Goal: Information Seeking & Learning: Learn about a topic

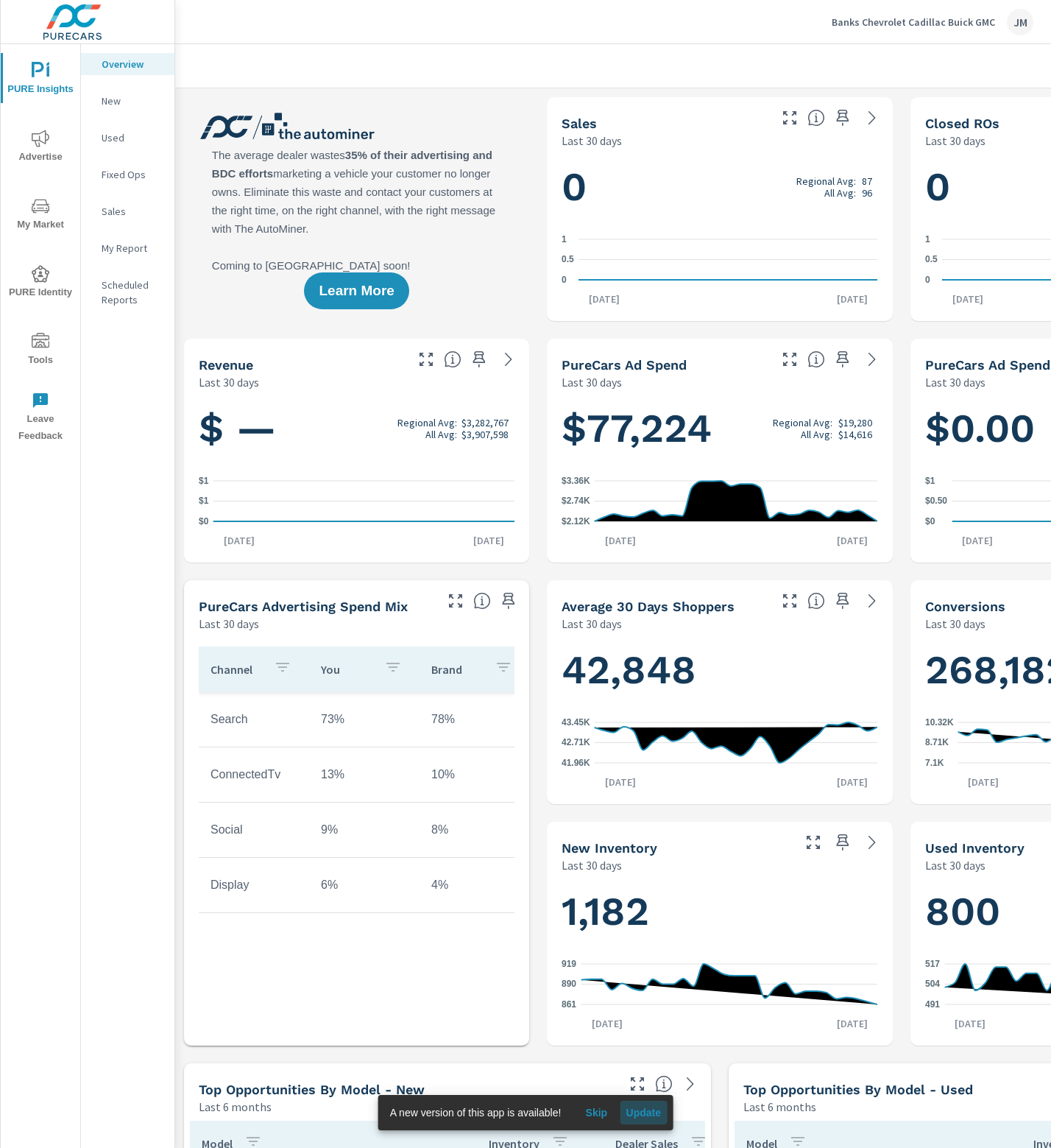
click at [646, 1107] on span "Update" at bounding box center [642, 1112] width 35 height 13
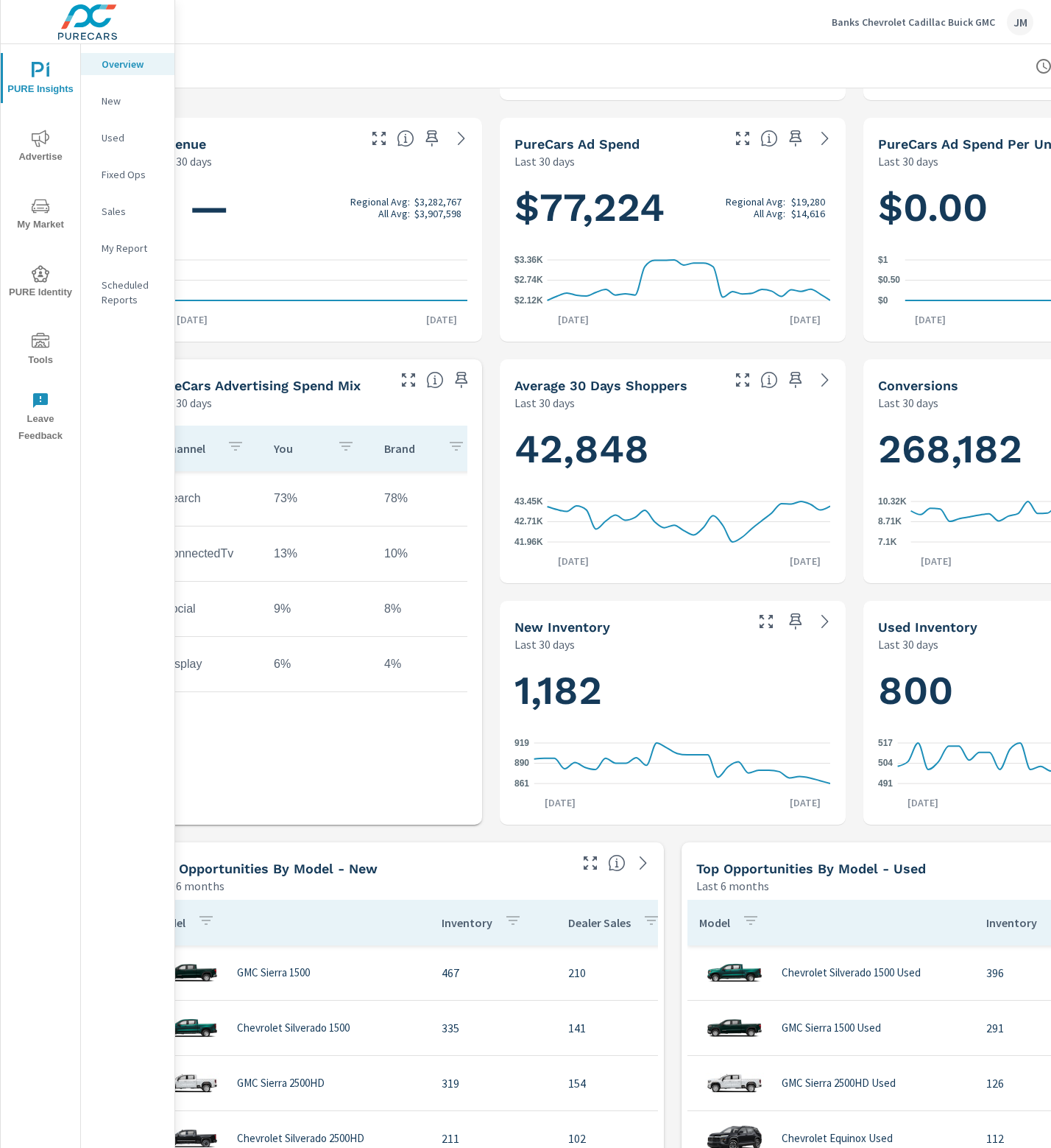
scroll to position [221, 55]
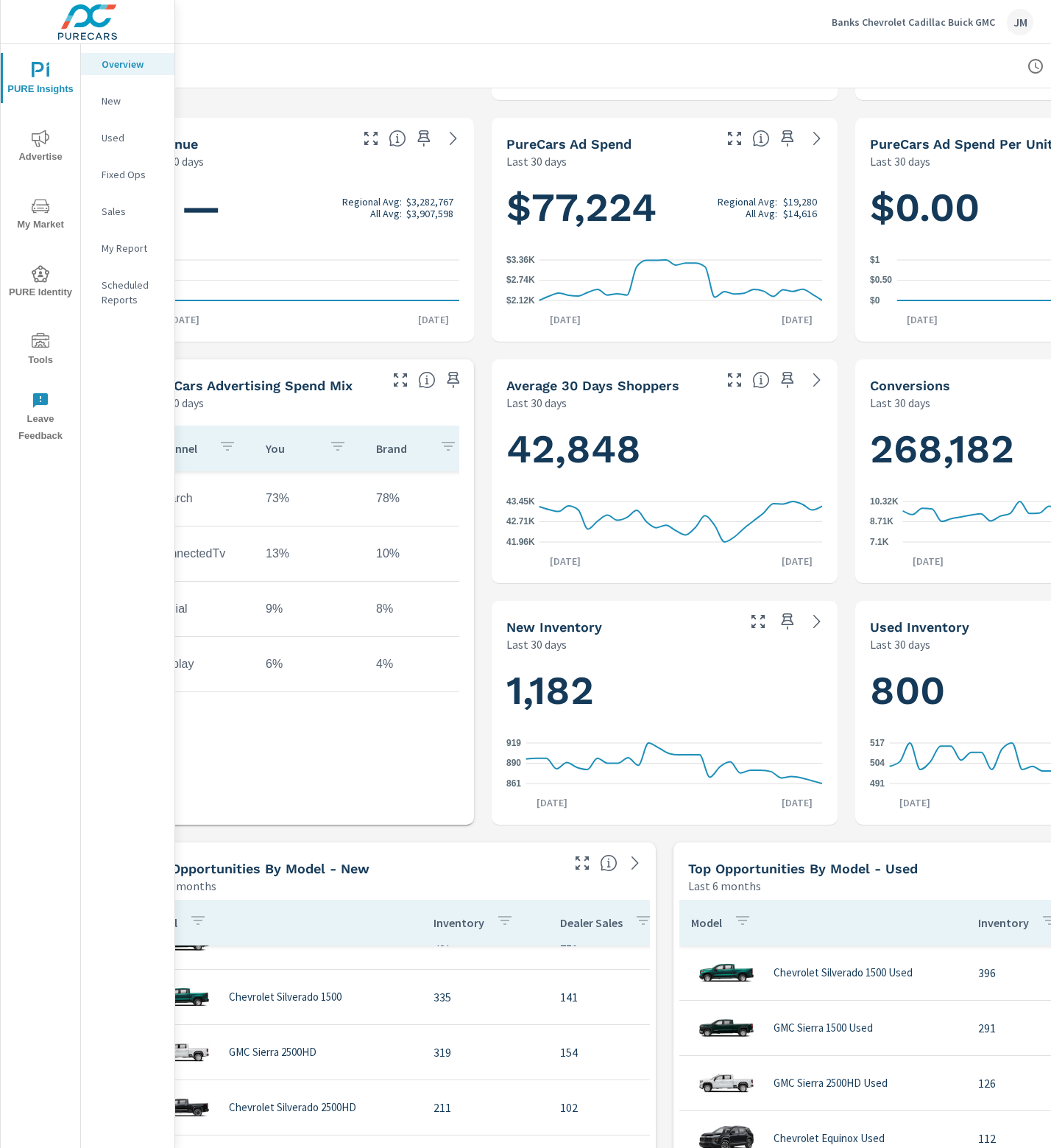
scroll to position [295, 0]
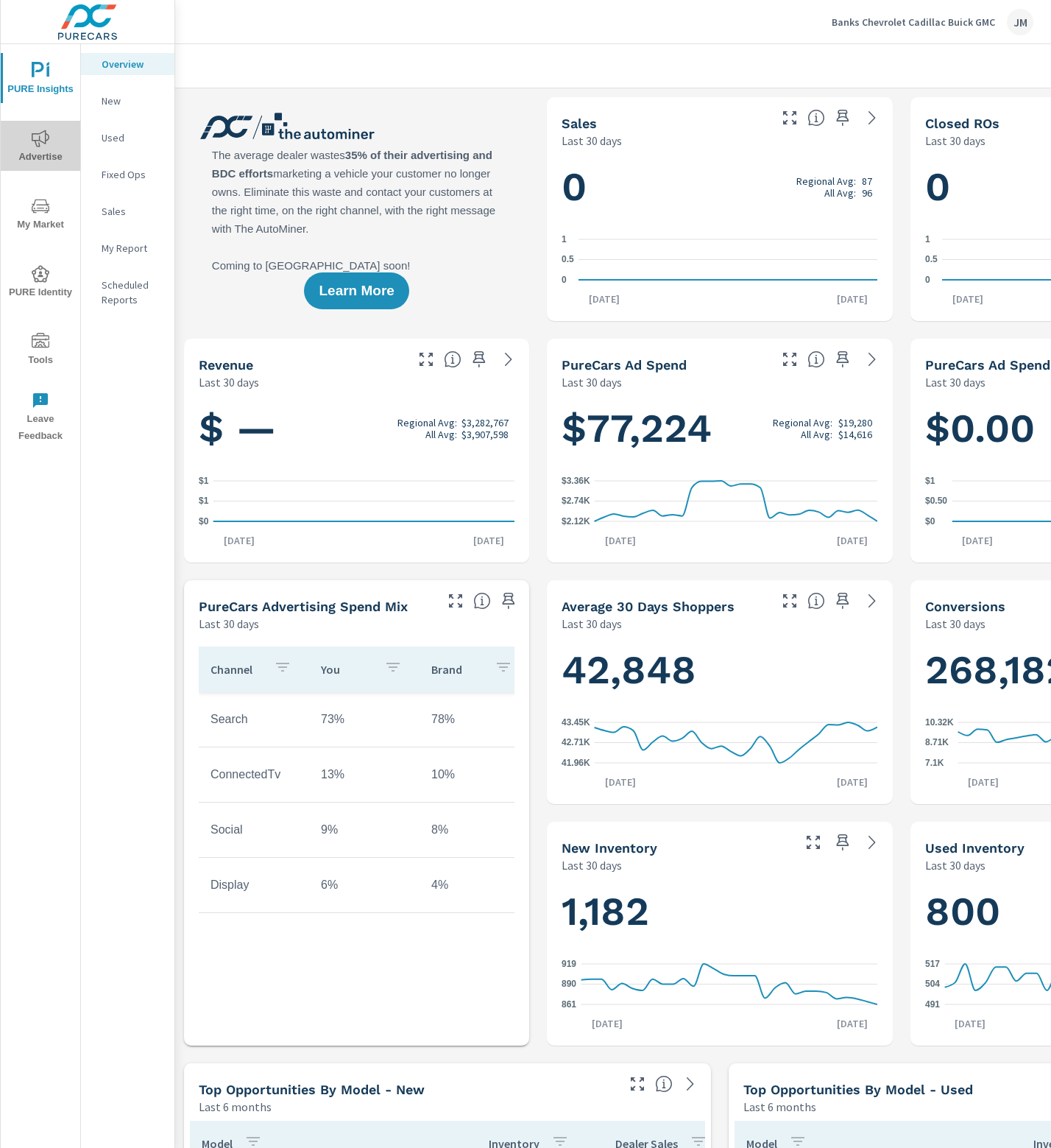
click at [58, 149] on span "Advertise" at bounding box center [40, 148] width 71 height 36
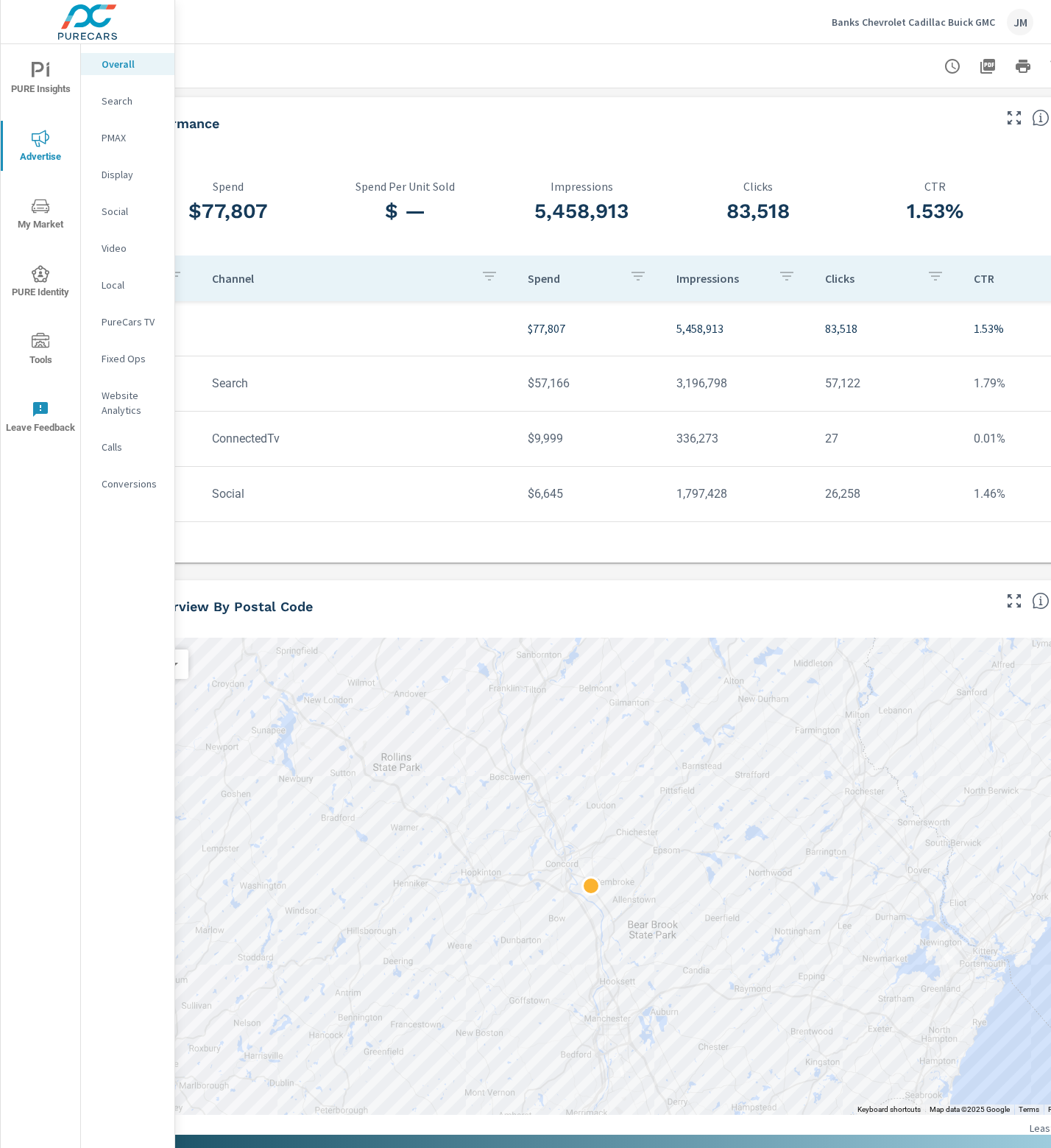
scroll to position [0, 135]
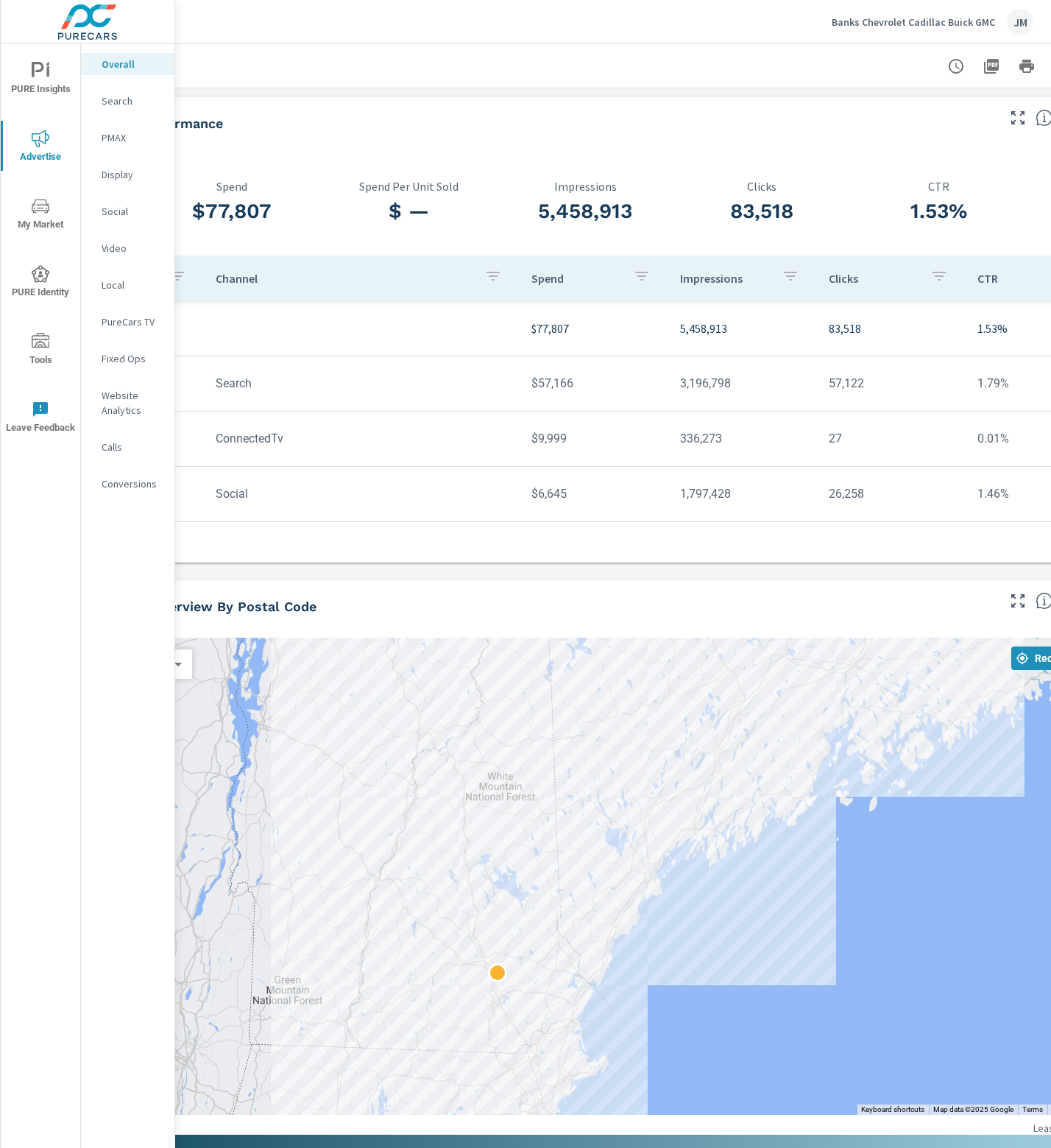
click at [109, 102] on p "Search" at bounding box center [132, 101] width 61 height 15
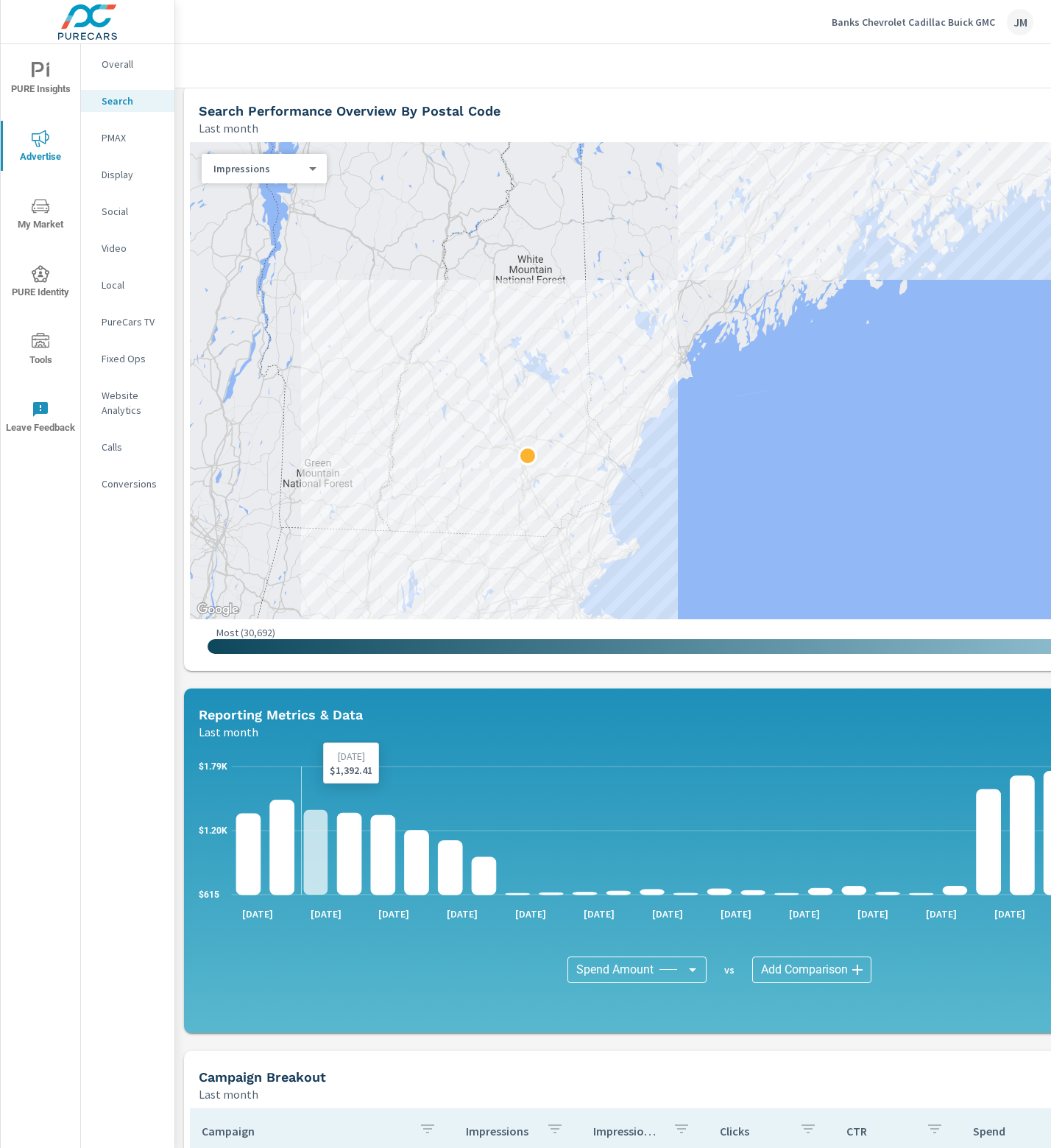
scroll to position [147, 0]
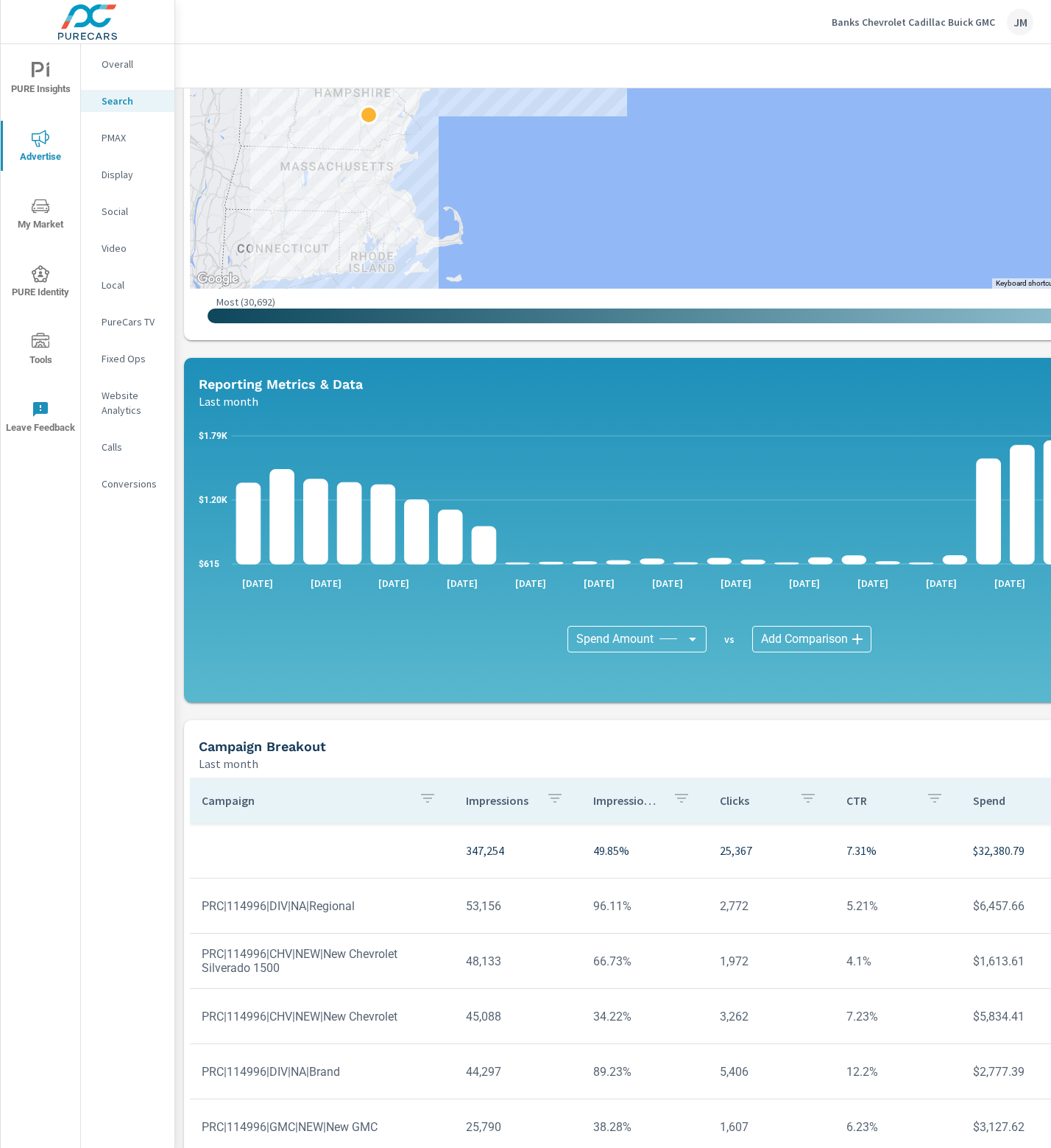
scroll to position [522, 0]
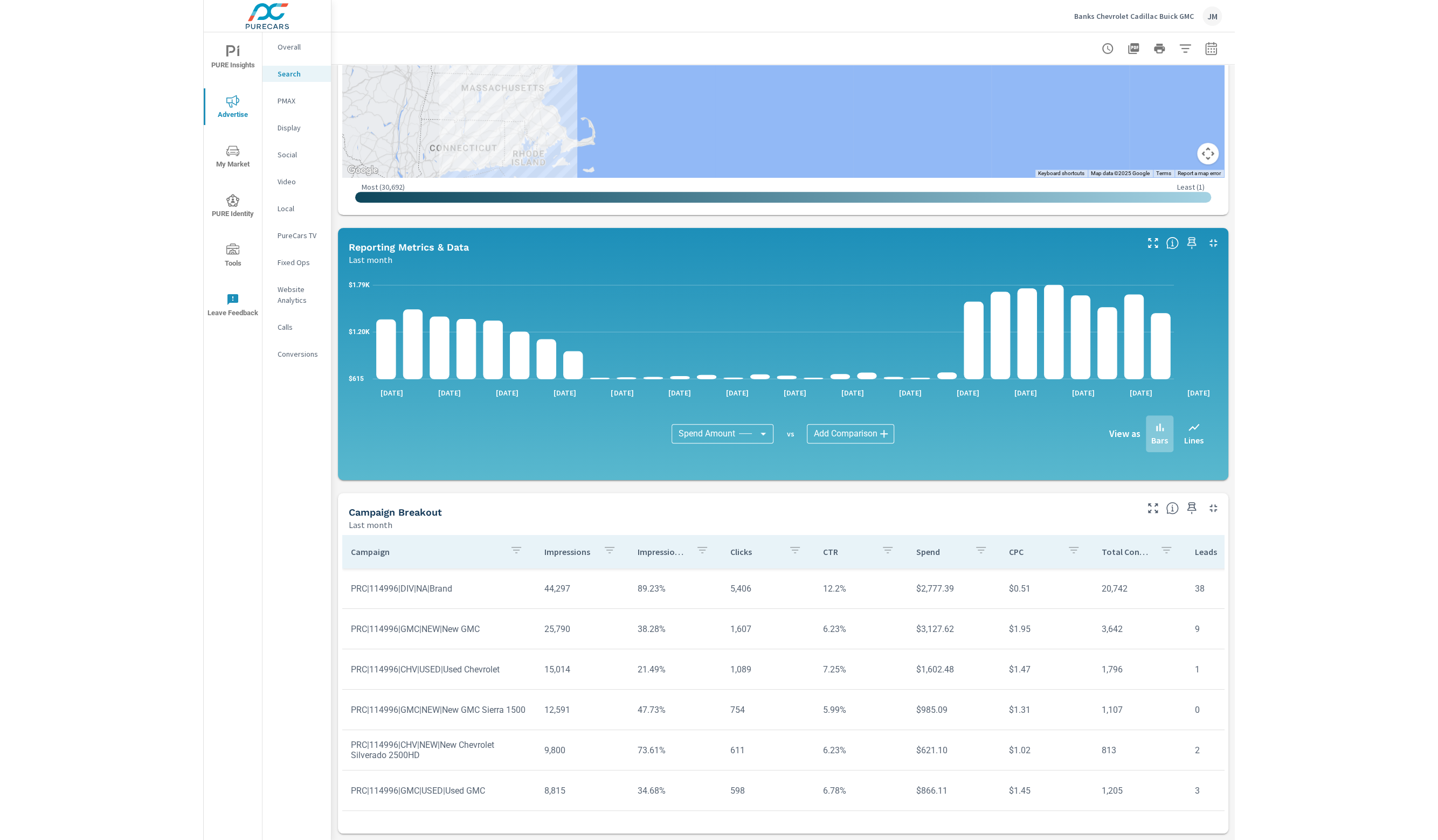
scroll to position [373, 0]
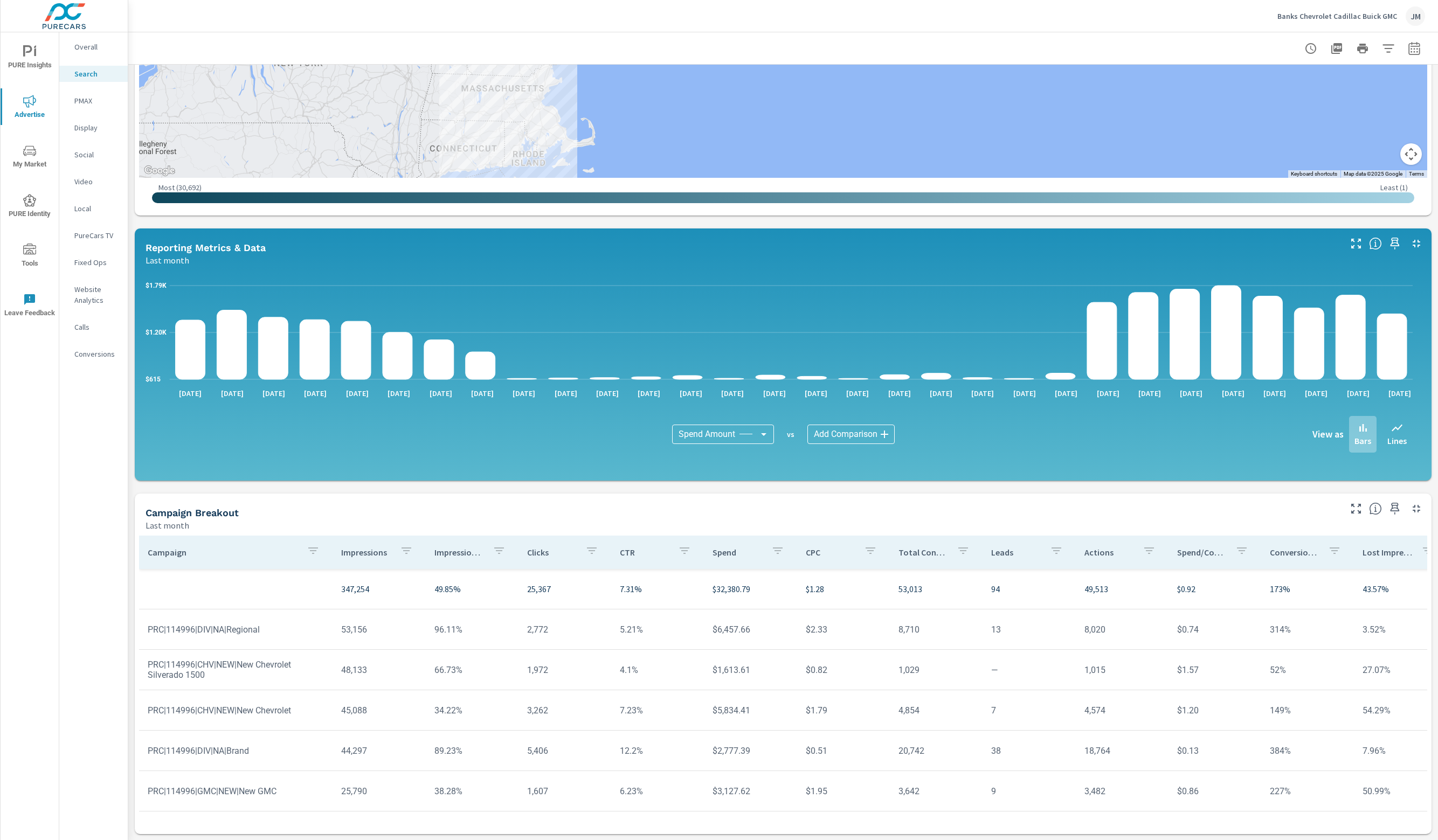
click at [769, 629] on td "8,710" at bounding box center [936, 629] width 93 height 28
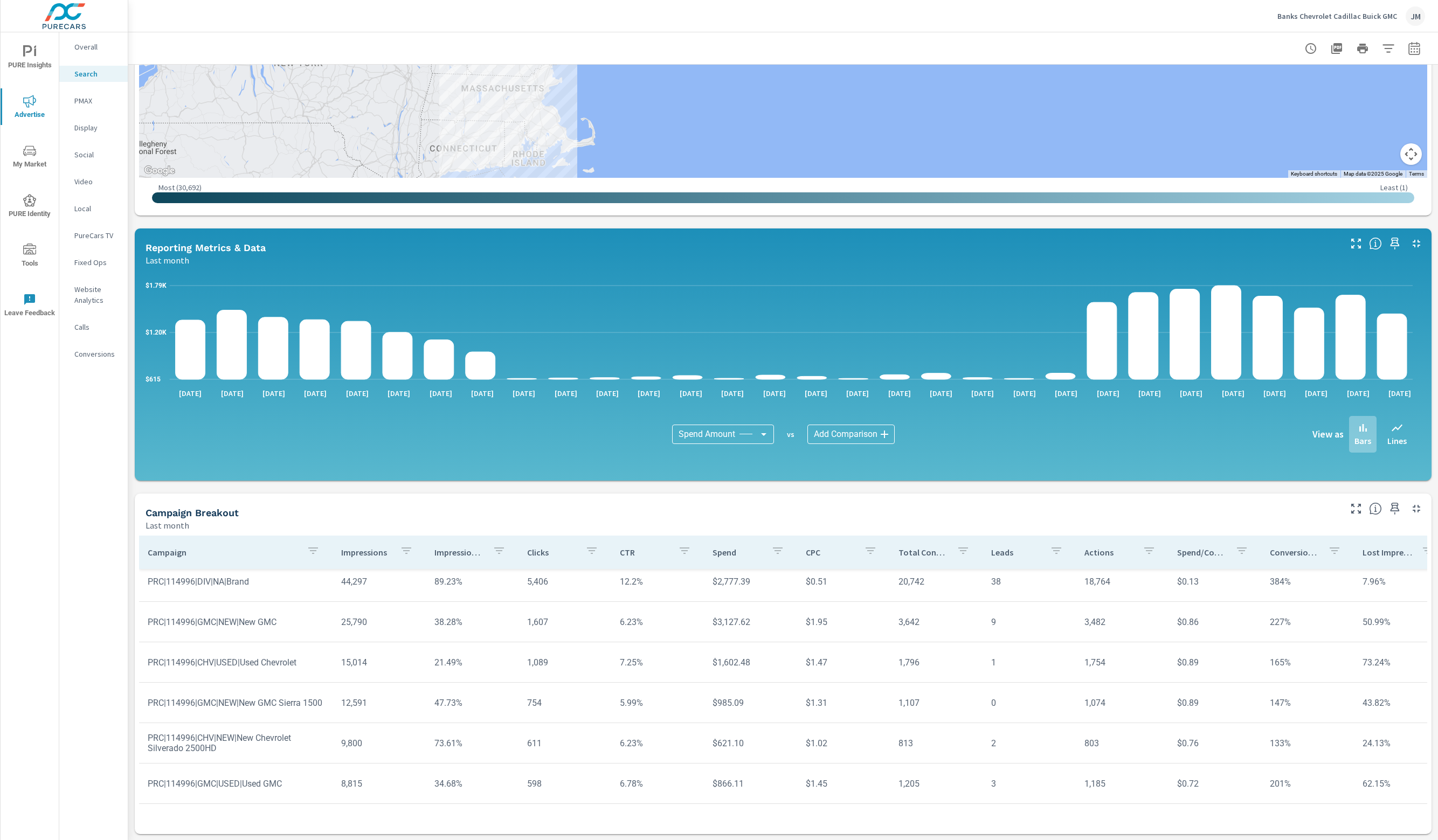
scroll to position [216, 0]
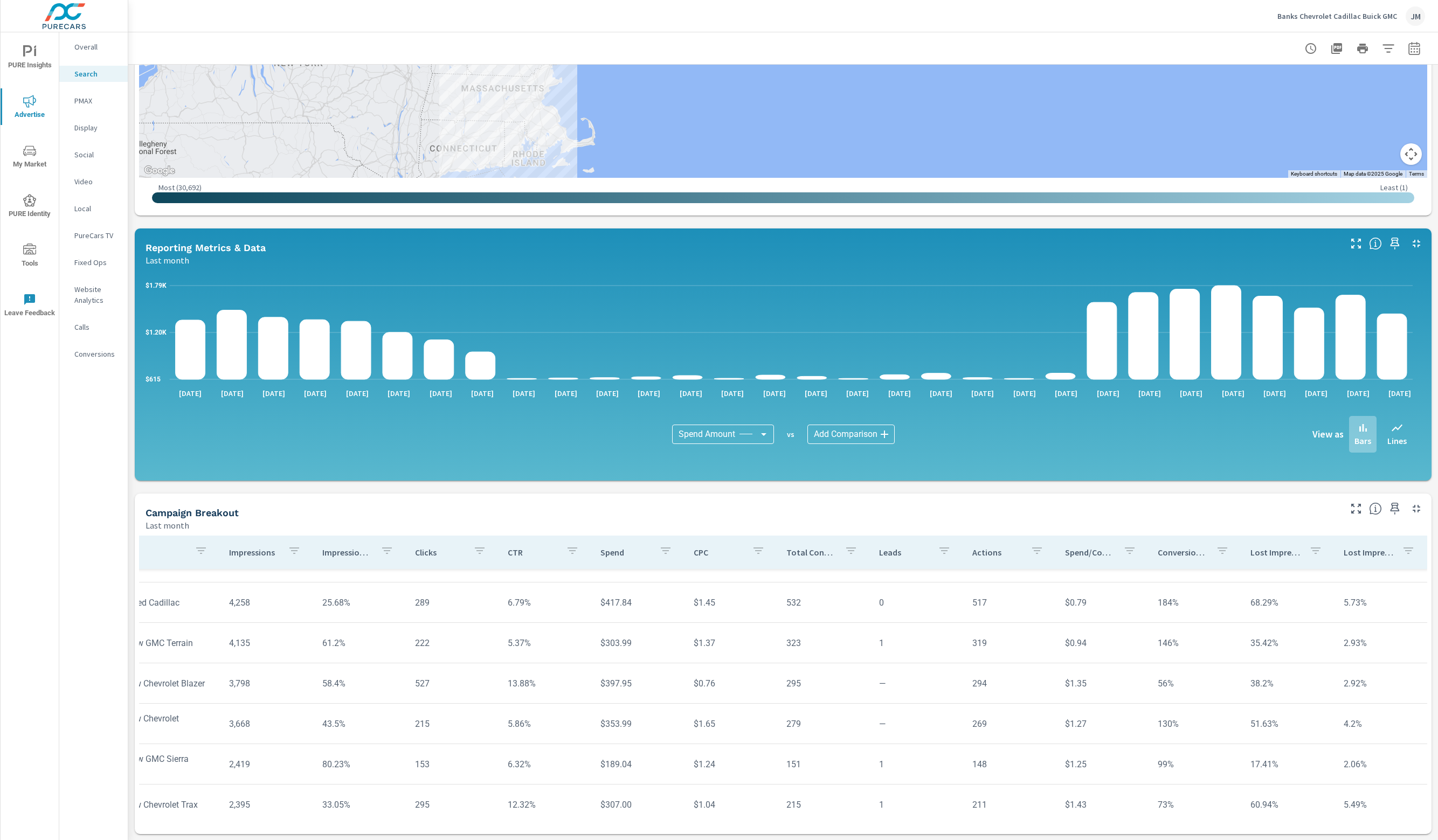
scroll to position [754, 0]
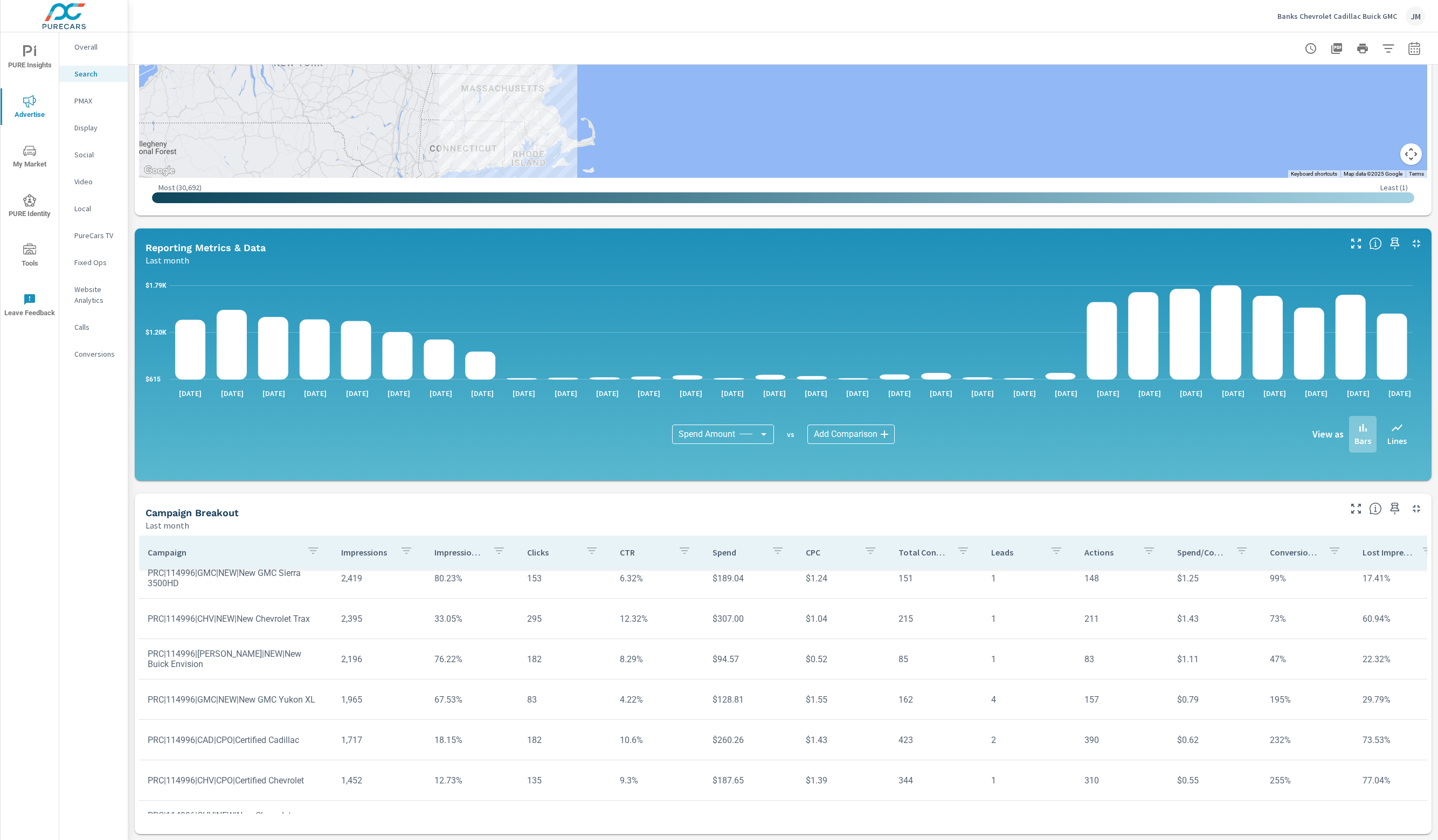
scroll to position [808, 0]
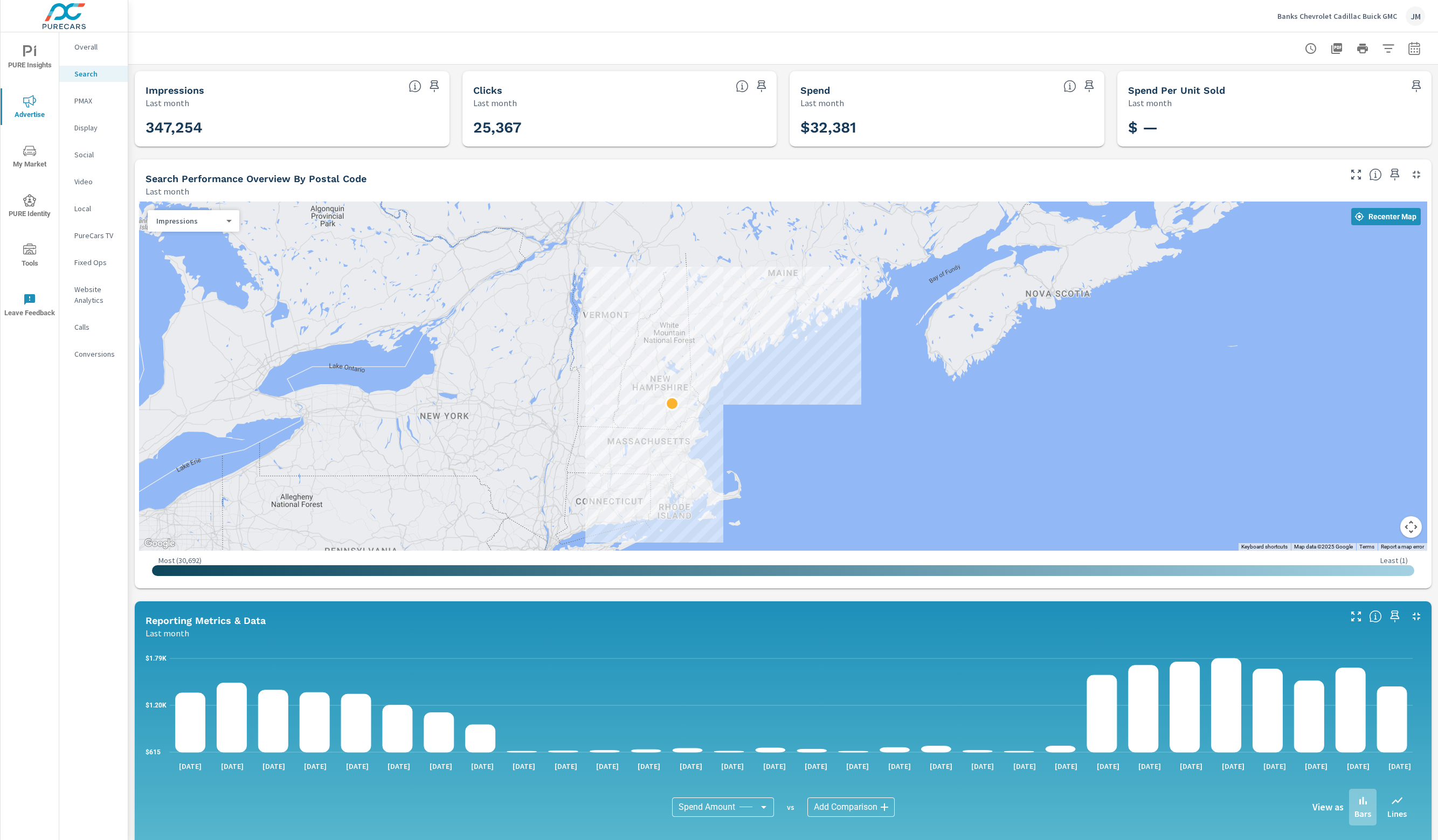
drag, startPoint x: 241, startPoint y: 338, endPoint x: 746, endPoint y: 415, distance: 510.8
click at [746, 415] on div at bounding box center [783, 376] width 1288 height 349
click at [769, 50] on icon "button" at bounding box center [1414, 48] width 13 height 13
click at [769, 49] on button "button" at bounding box center [1413, 48] width 21 height 21
click at [769, 48] on icon "button" at bounding box center [1414, 50] width 7 height 4
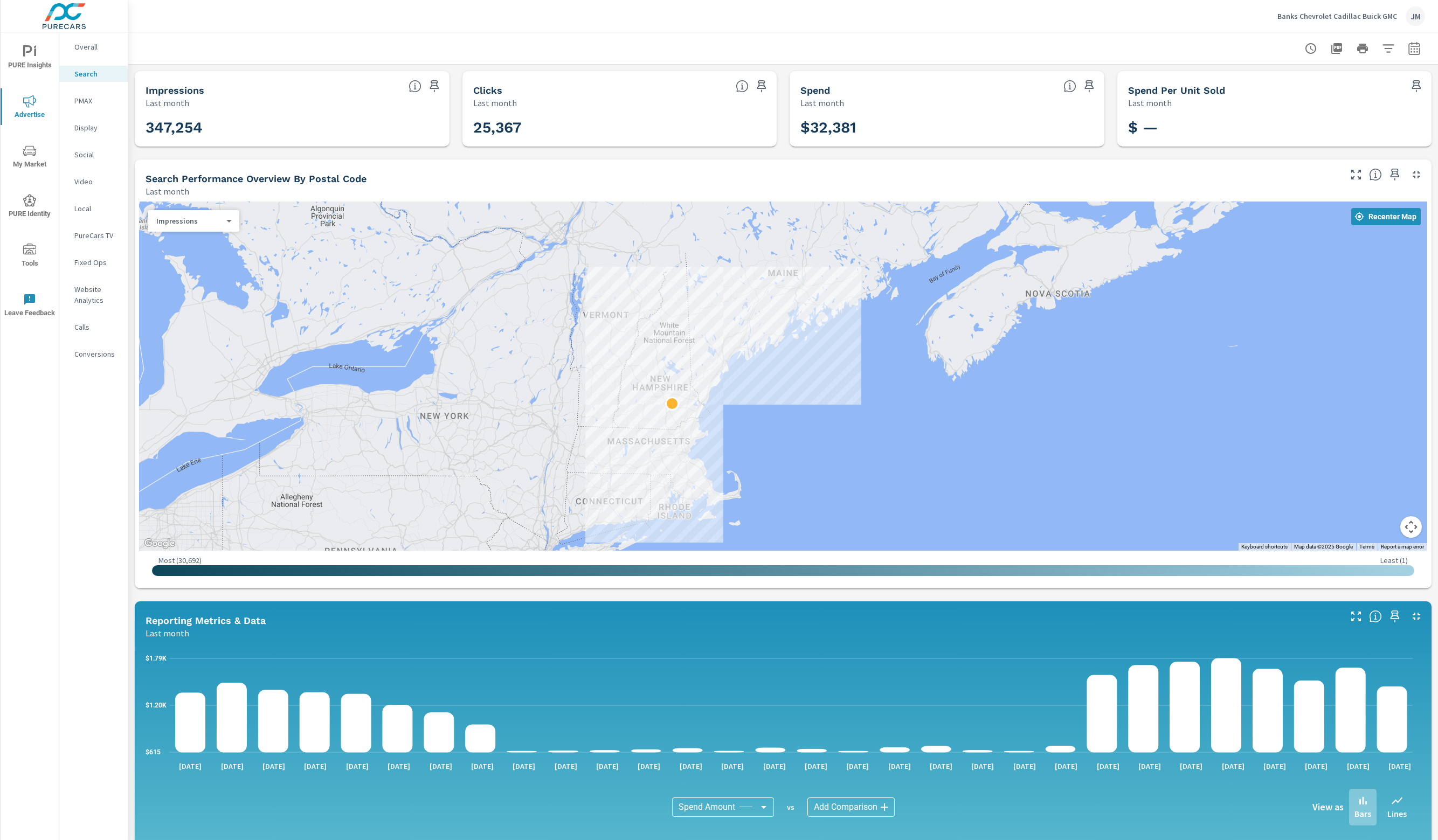
click at [769, 48] on icon "button" at bounding box center [1414, 50] width 7 height 4
click at [769, 47] on icon "button" at bounding box center [1414, 48] width 13 height 13
click at [100, 44] on p "Overall" at bounding box center [97, 47] width 45 height 11
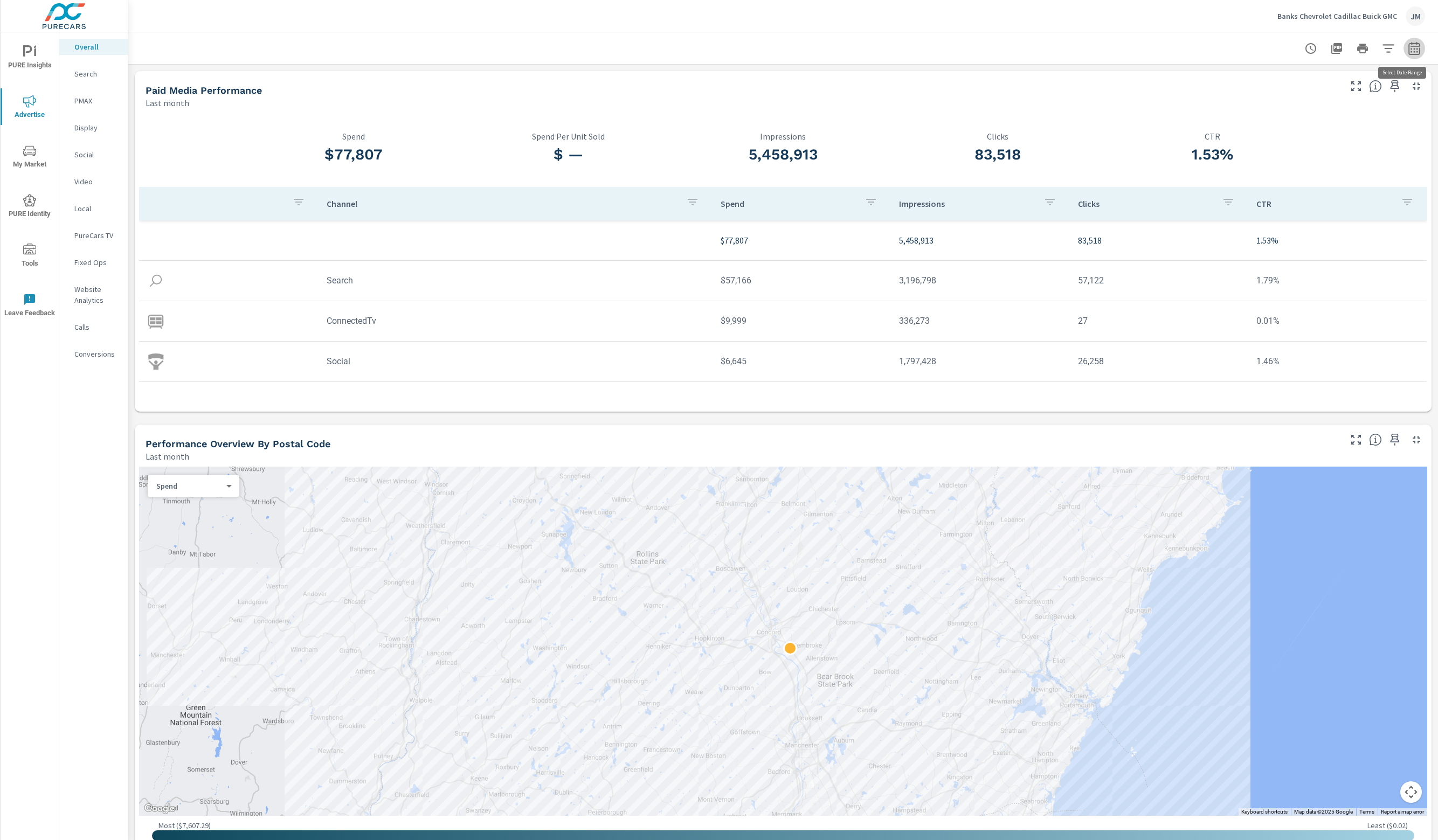
click at [769, 51] on icon "button" at bounding box center [1414, 50] width 7 height 4
click at [769, 97] on select "Custom [DATE] Last week Last 7 days Last 14 days Last 30 days Last 45 days Last…" at bounding box center [1320, 93] width 108 height 21
select select "Last 3 months"
click at [769, 83] on select "Custom [DATE] Last week Last 7 days Last 14 days Last 30 days Last 45 days Last…" at bounding box center [1320, 93] width 108 height 21
click at [769, 148] on span "Apply" at bounding box center [1296, 153] width 44 height 10
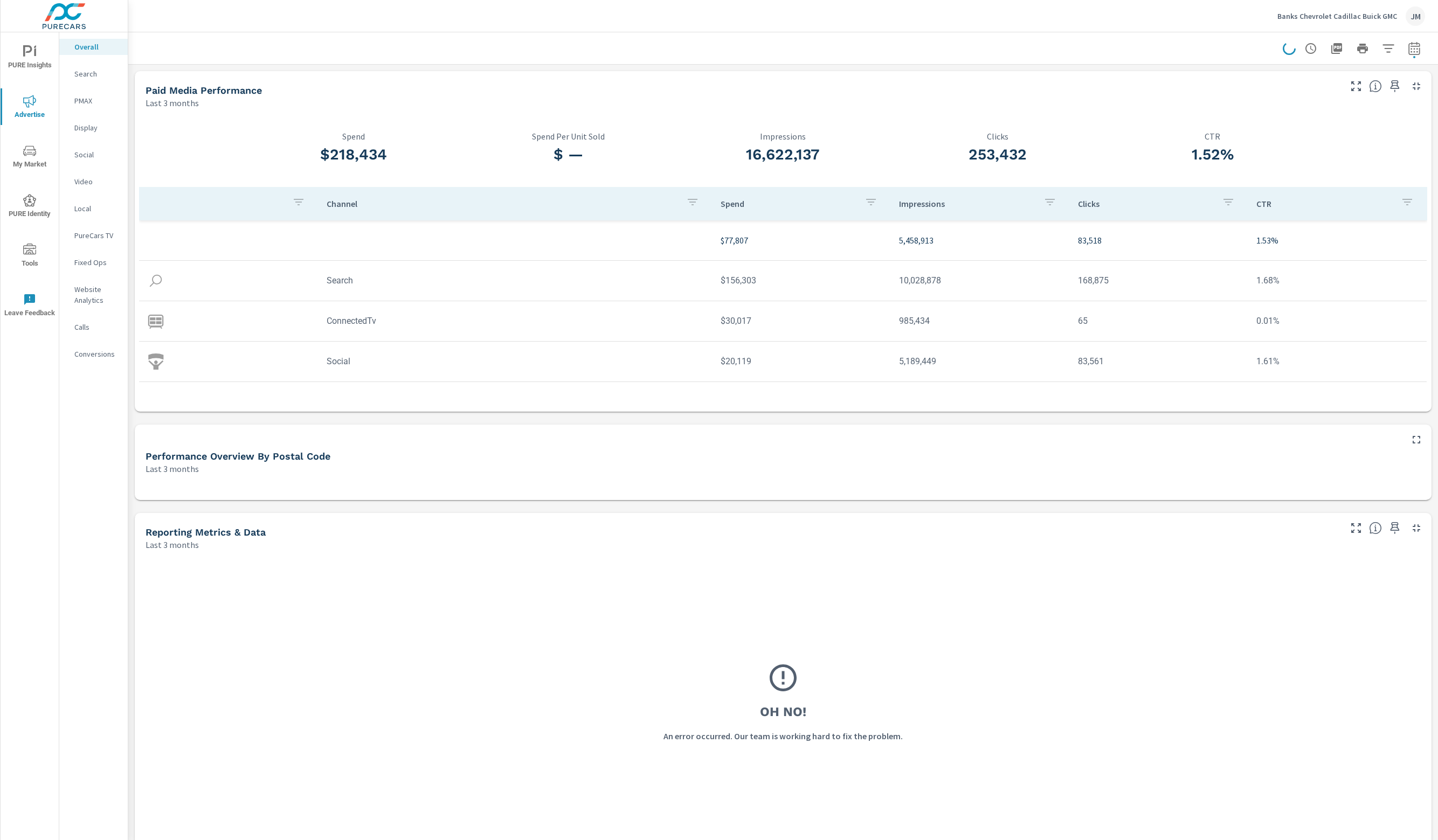
click at [99, 69] on p "Search" at bounding box center [97, 74] width 45 height 11
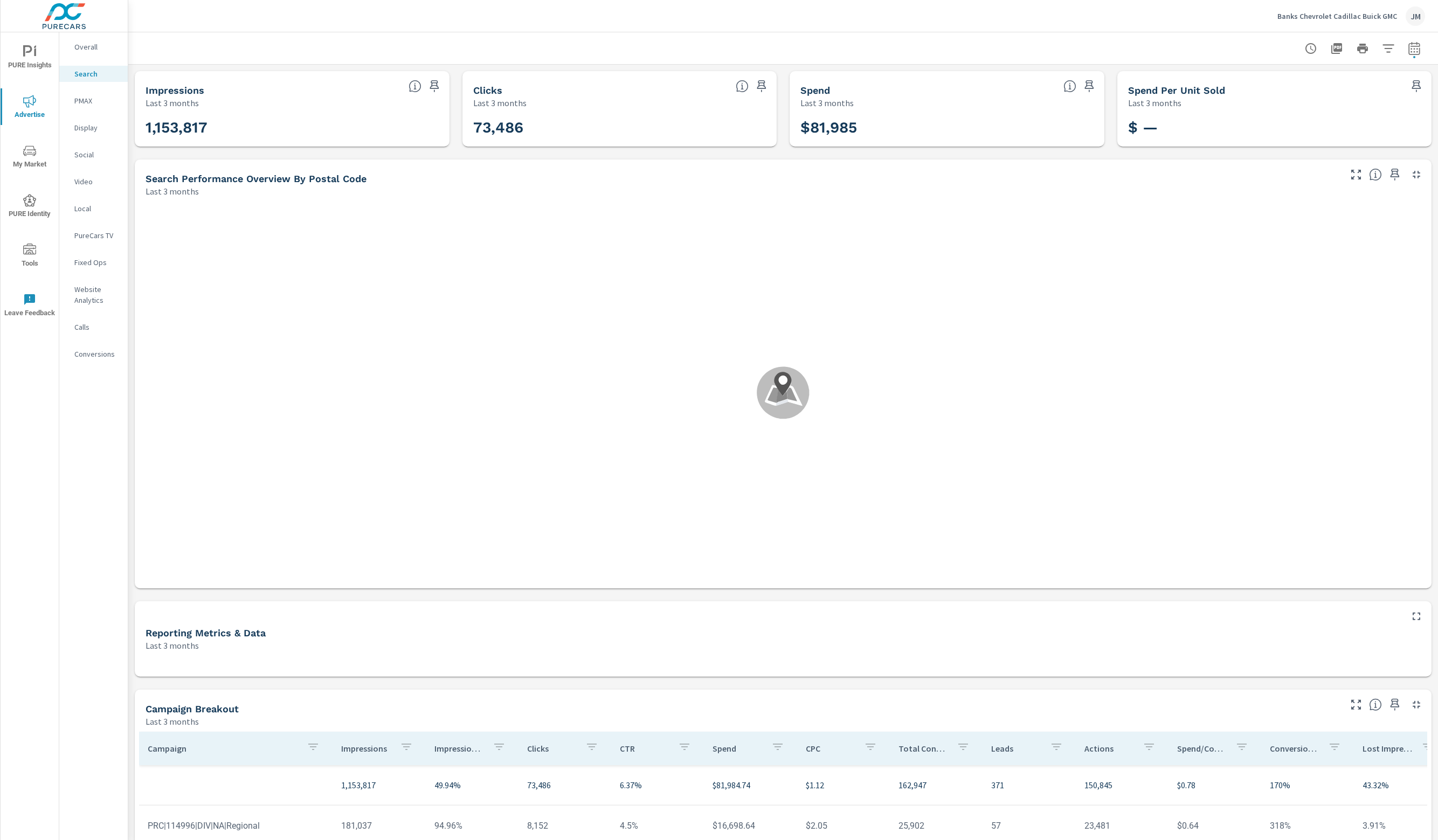
scroll to position [808, 0]
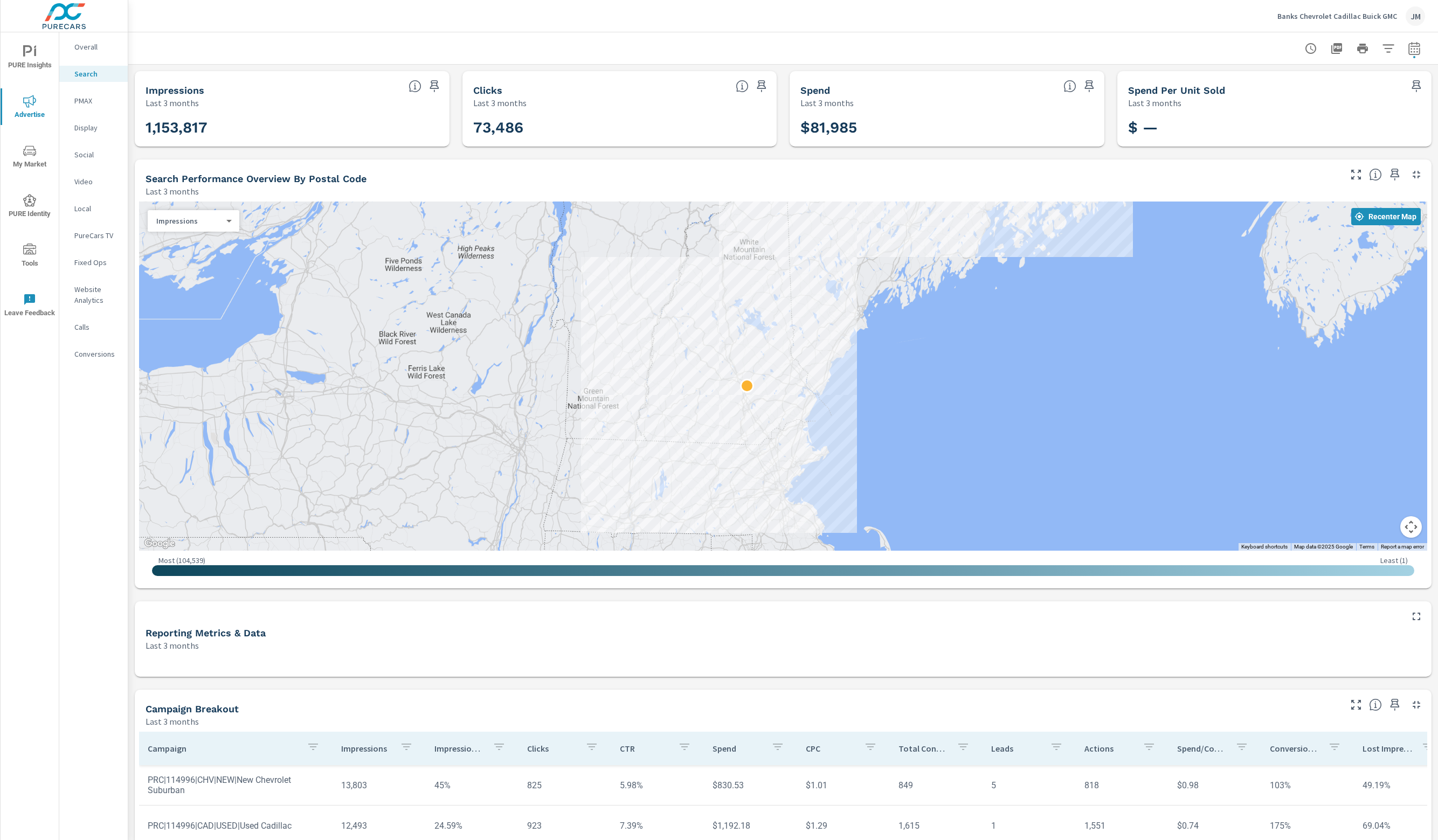
drag, startPoint x: 711, startPoint y: 496, endPoint x: 709, endPoint y: 441, distance: 55.0
click at [709, 441] on div at bounding box center [783, 376] width 1288 height 349
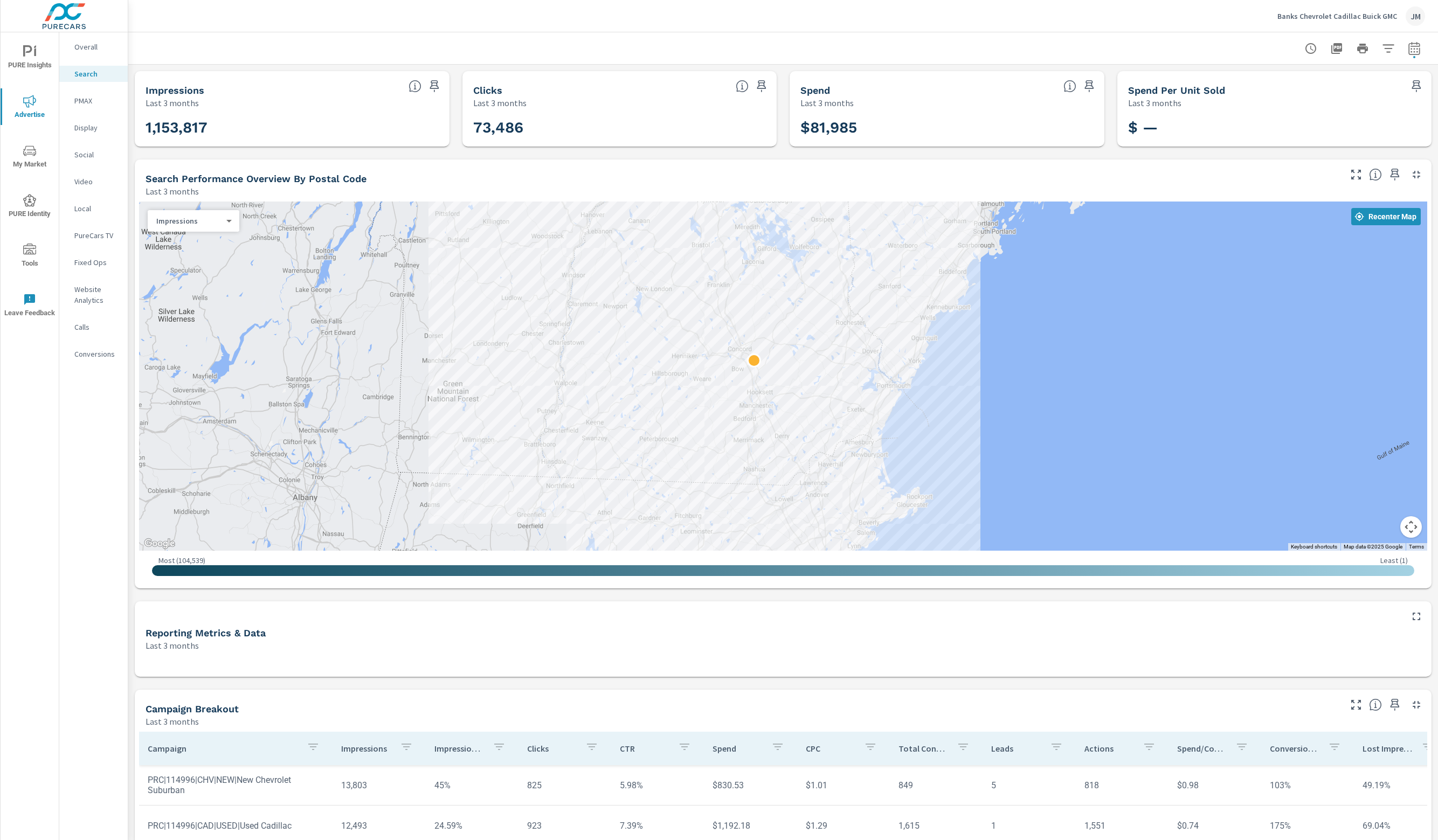
drag, startPoint x: 660, startPoint y: 357, endPoint x: 655, endPoint y: 408, distance: 51.2
click at [655, 408] on div at bounding box center [783, 376] width 1288 height 349
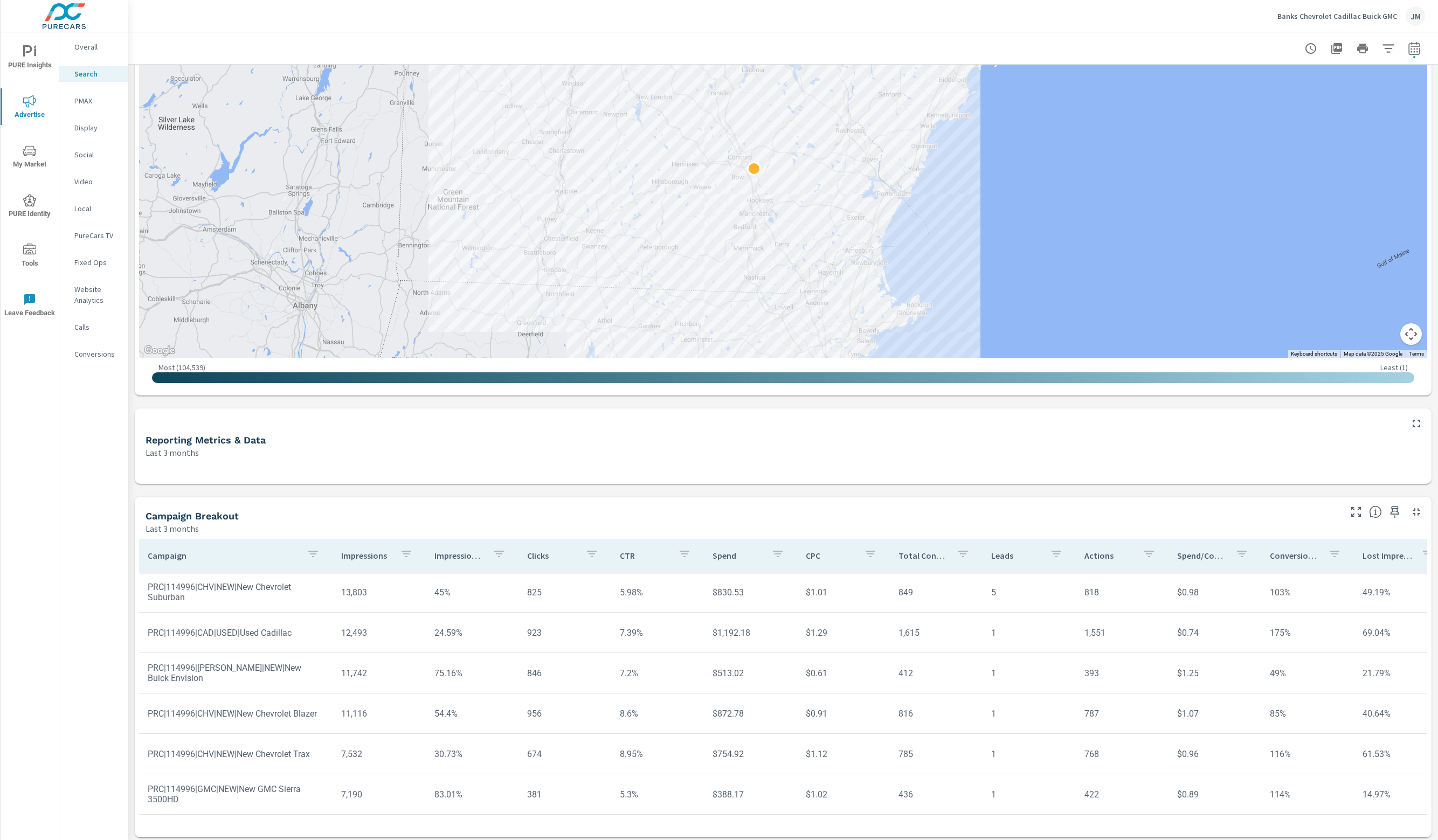
scroll to position [196, 0]
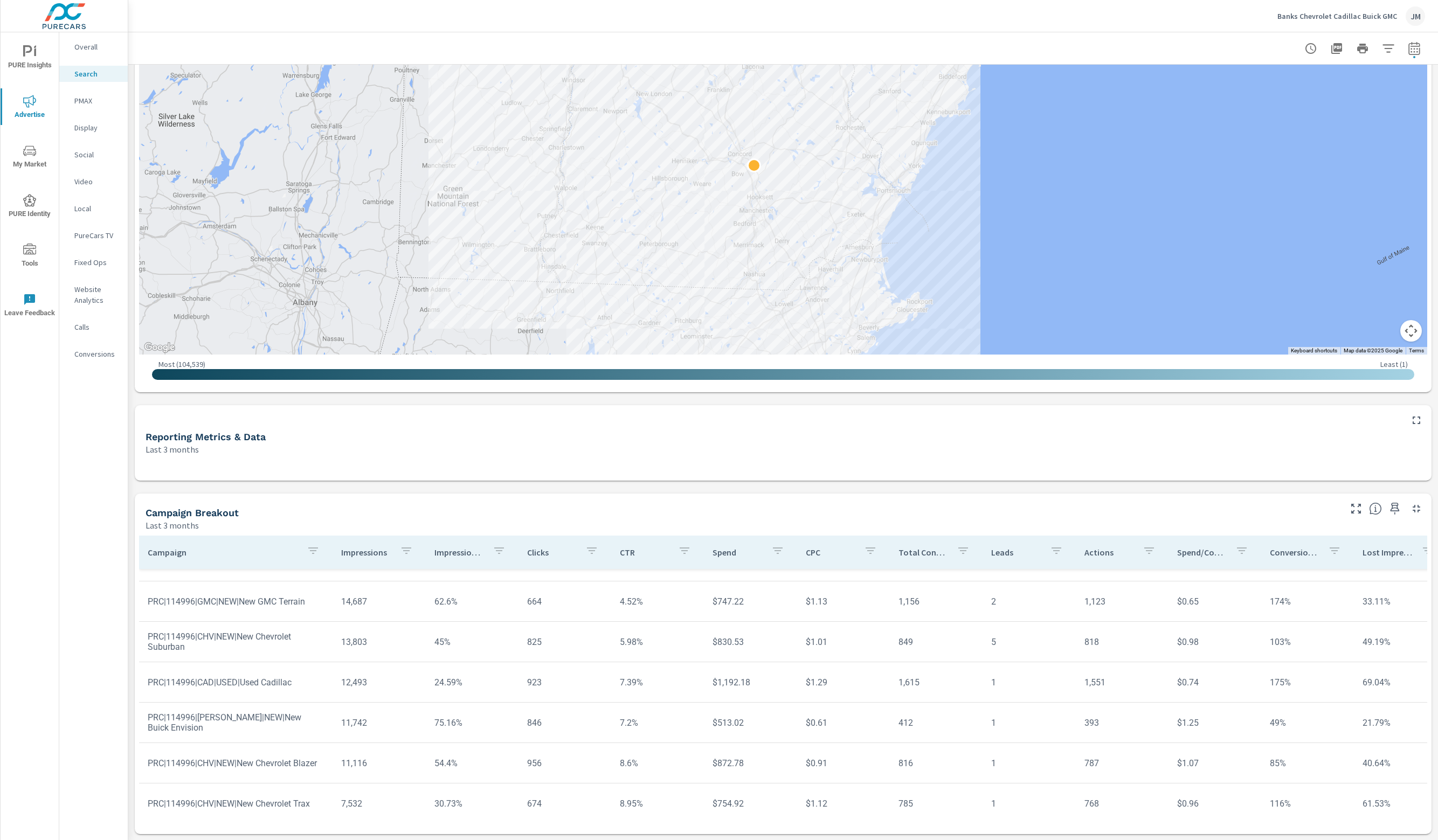
scroll to position [754, 0]
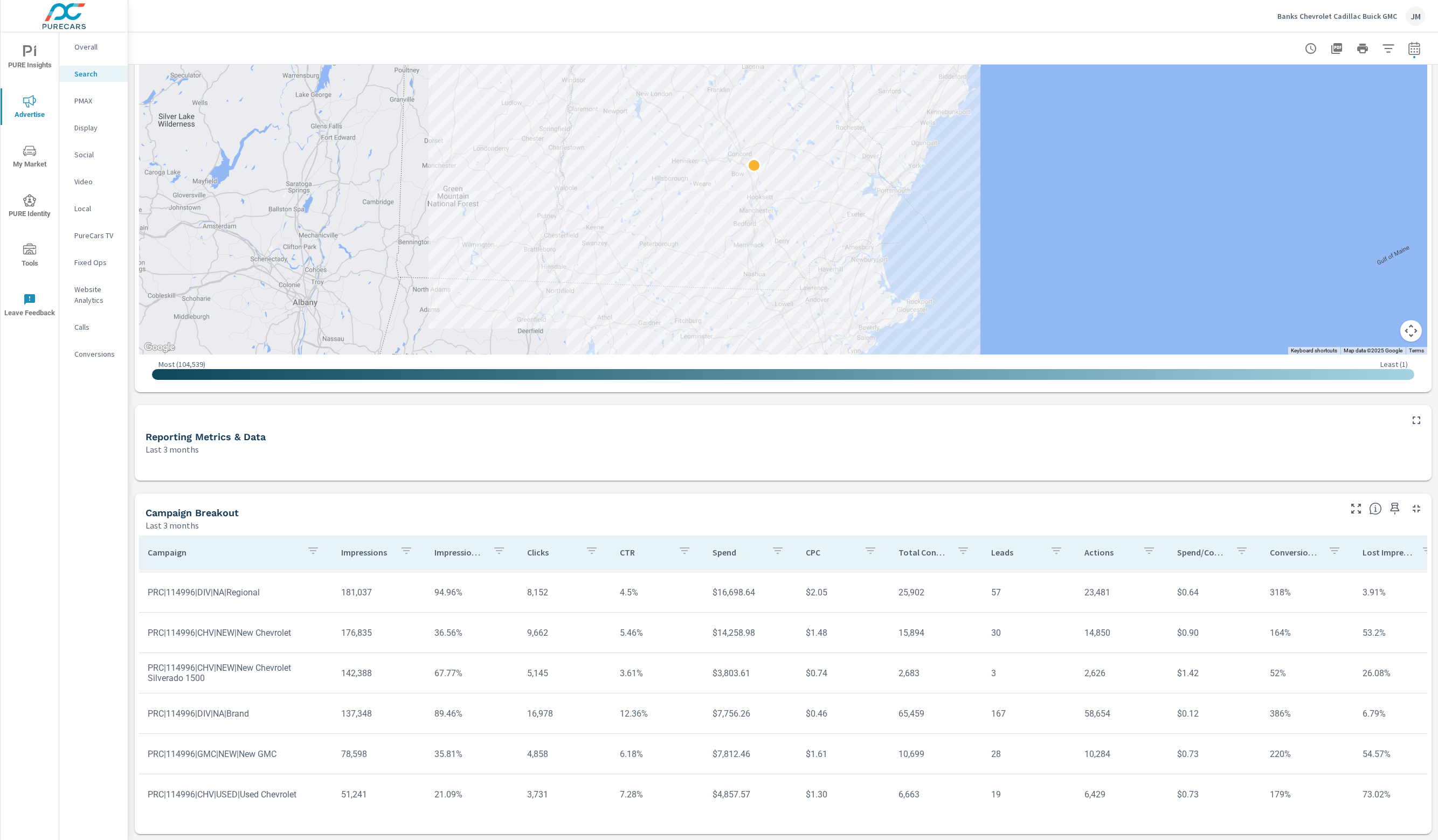
scroll to position [54, 0]
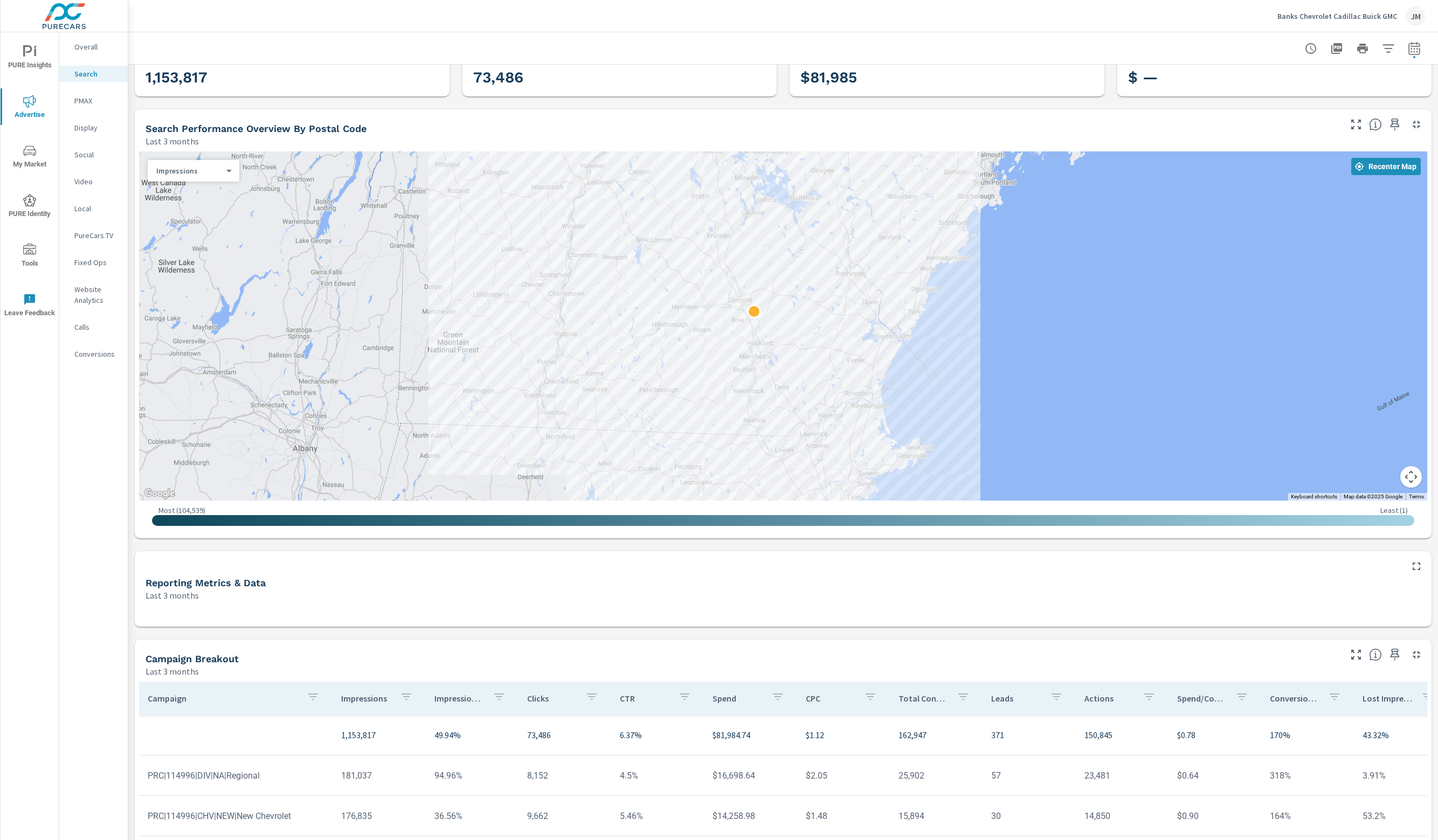
scroll to position [34, 0]
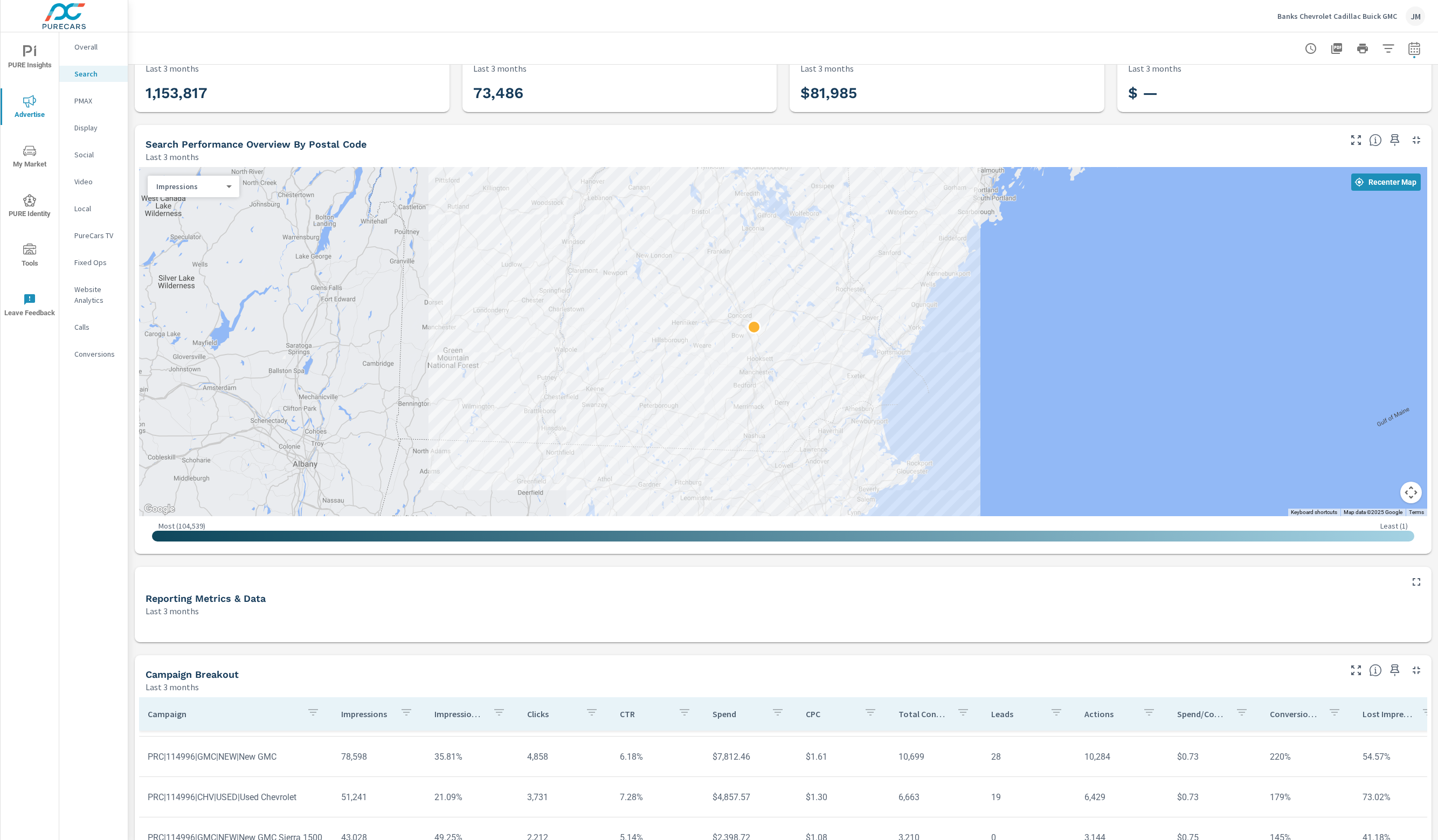
scroll to position [216, 0]
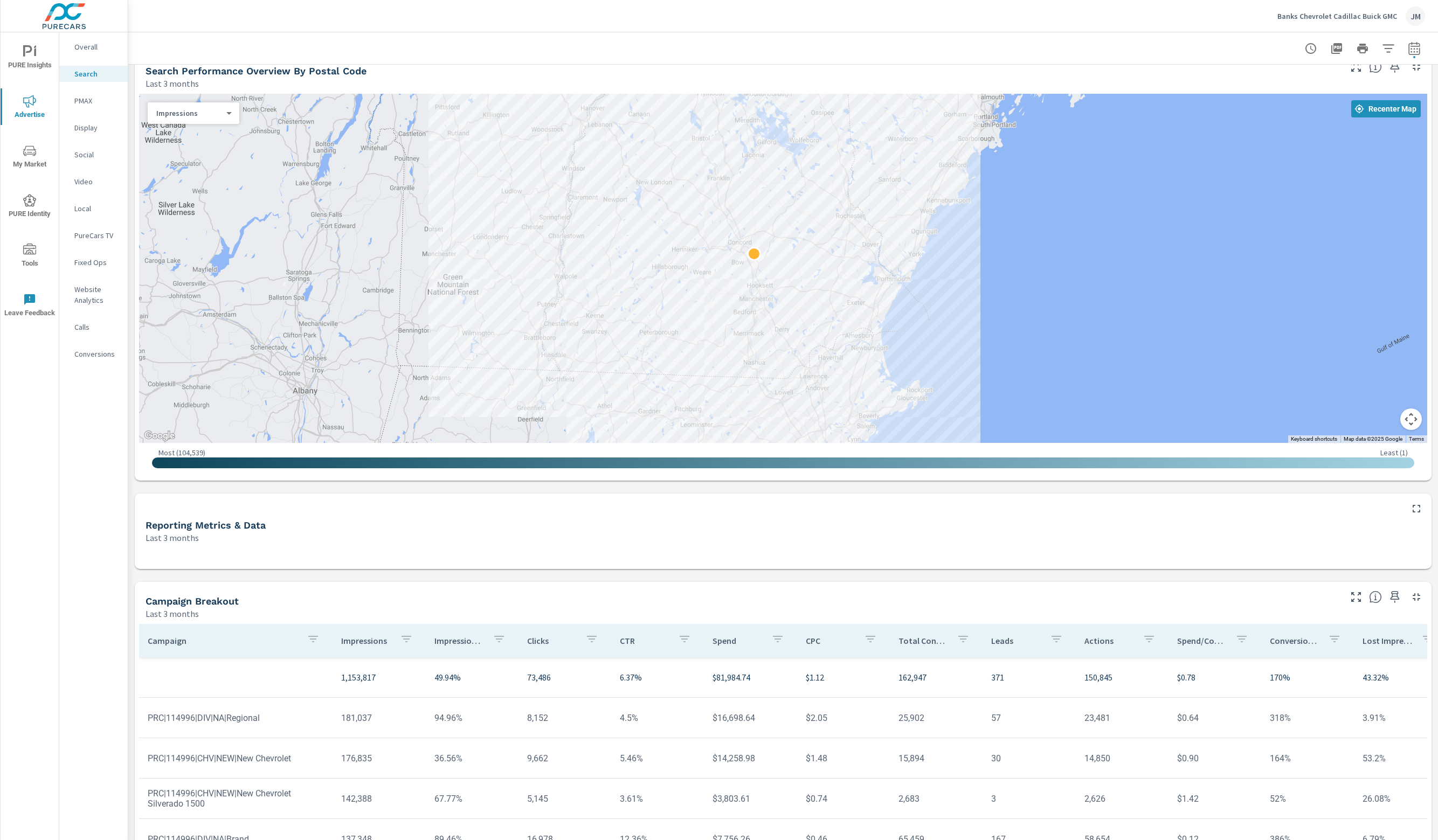
scroll to position [196, 0]
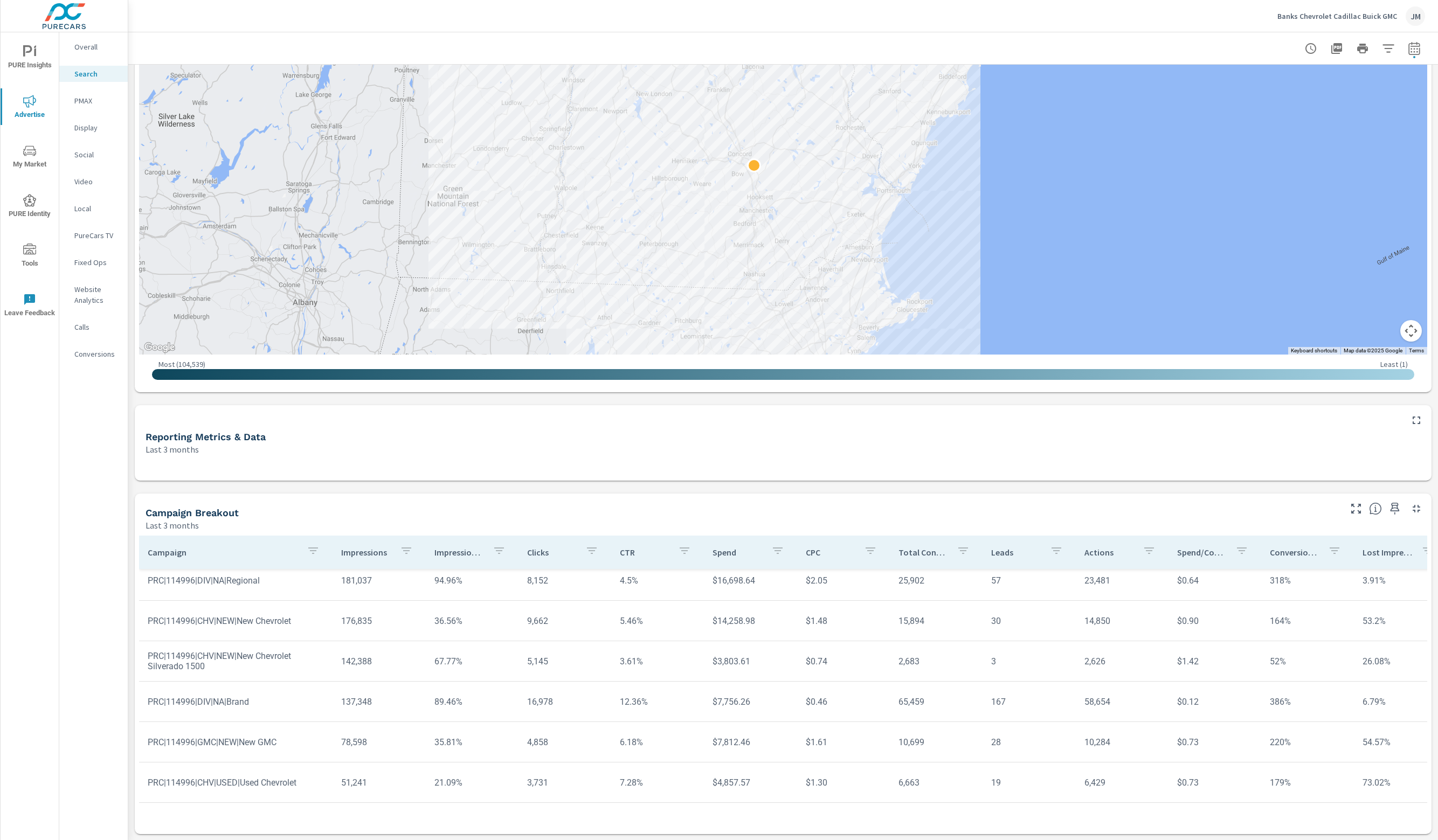
scroll to position [107, 0]
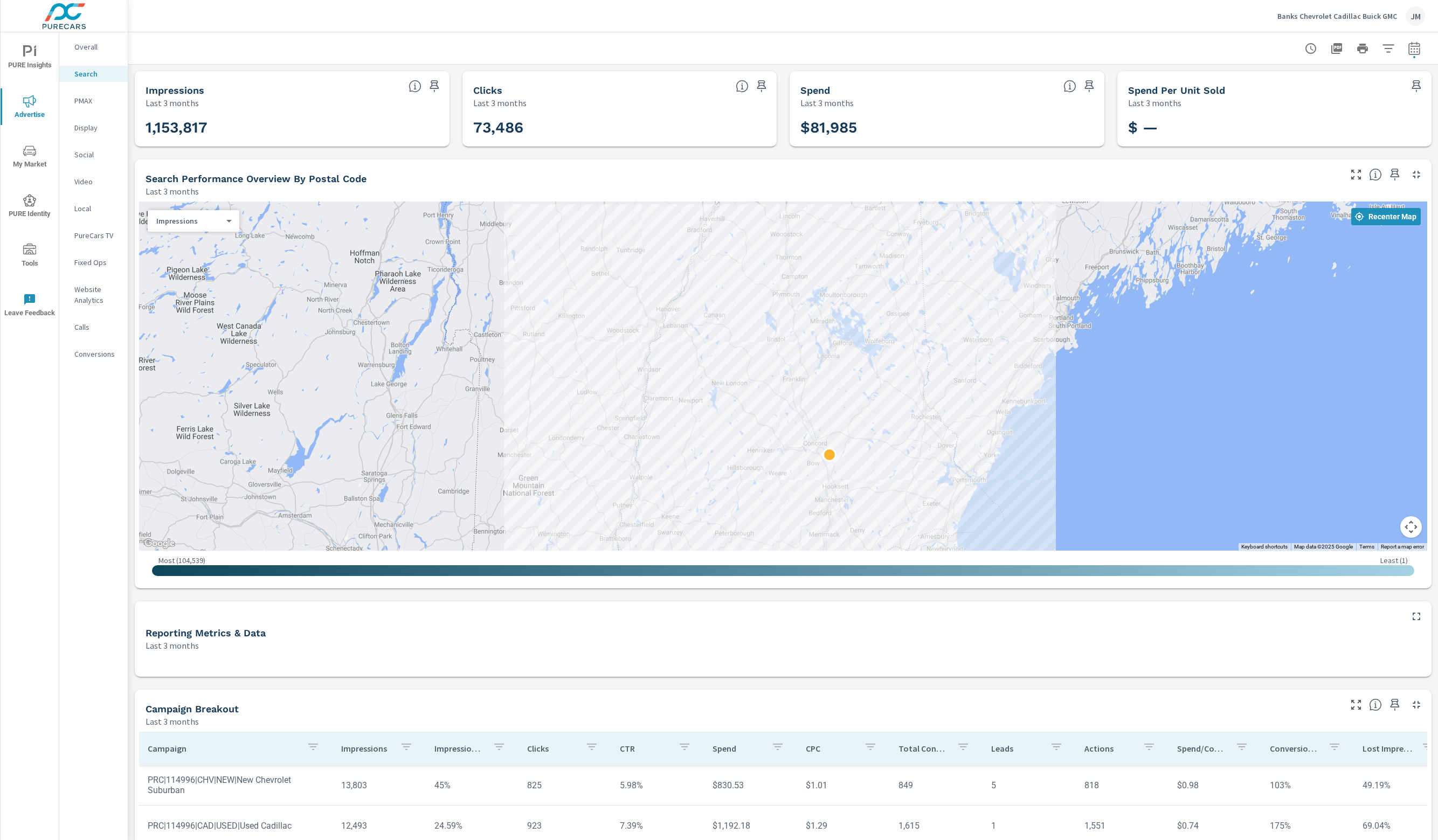
drag, startPoint x: 961, startPoint y: 385, endPoint x: 837, endPoint y: 483, distance: 158.1
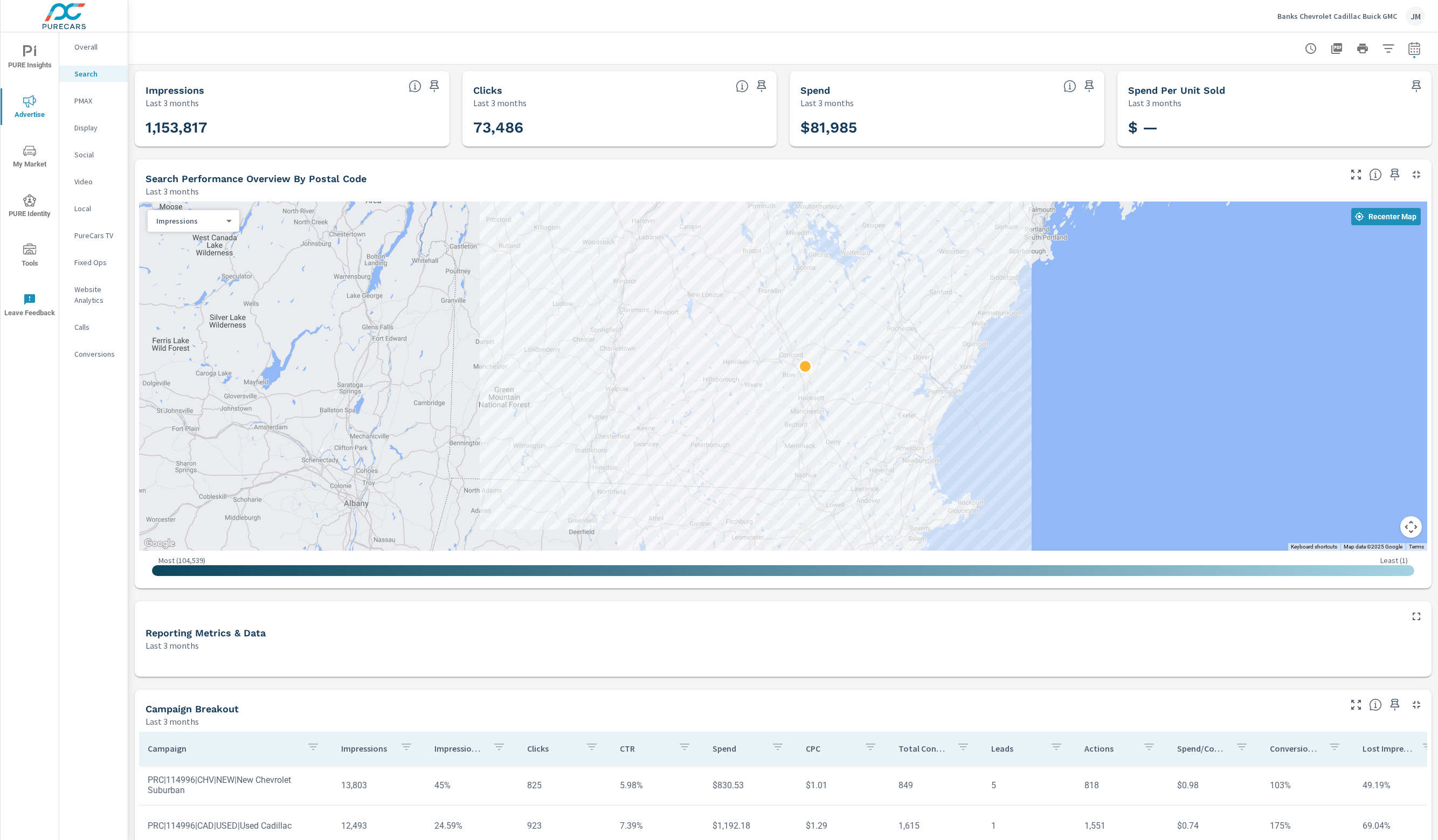
drag, startPoint x: 910, startPoint y: 471, endPoint x: 885, endPoint y: 381, distance: 93.4
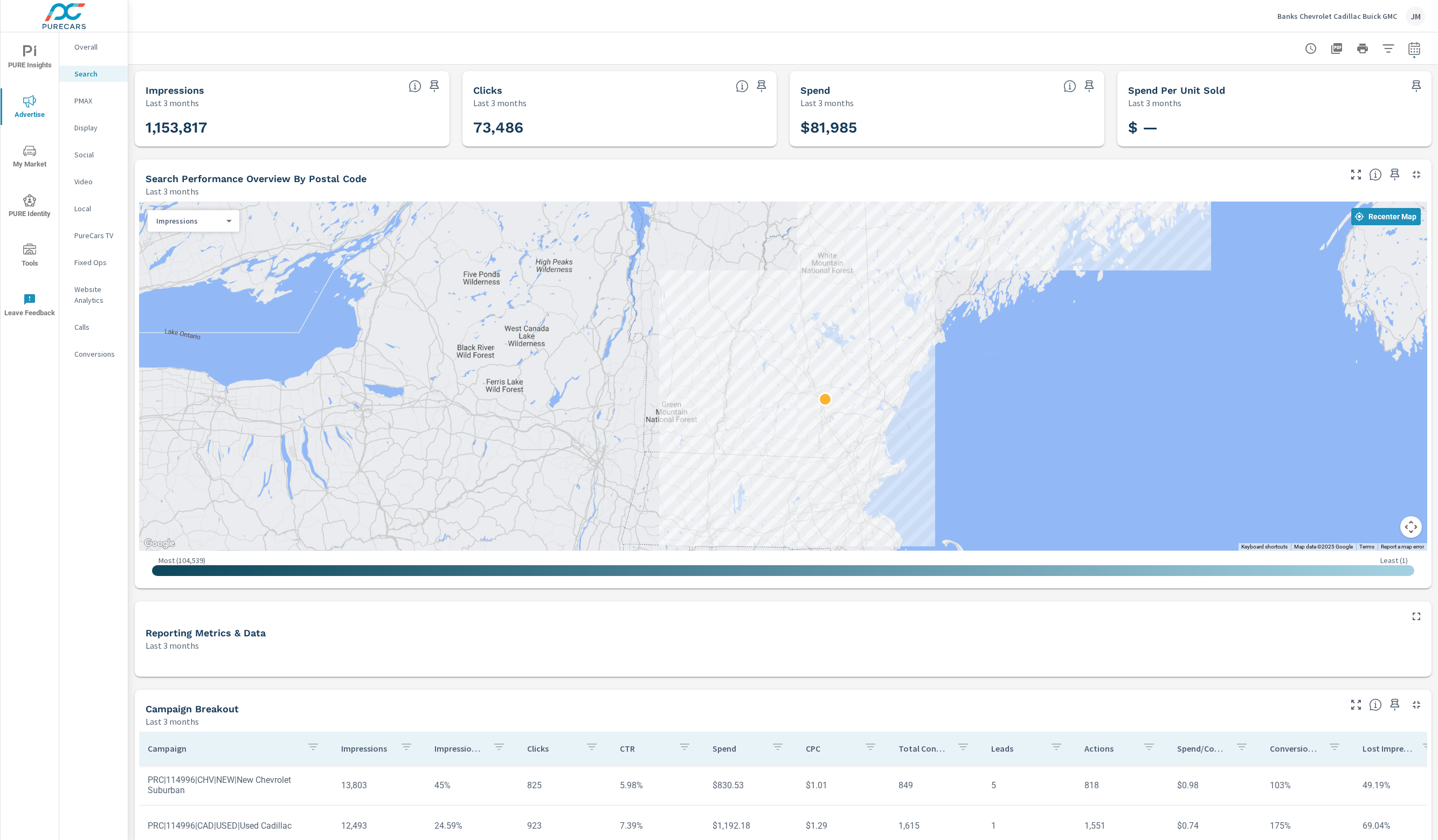
click at [105, 94] on div "PMAX" at bounding box center [94, 101] width 69 height 16
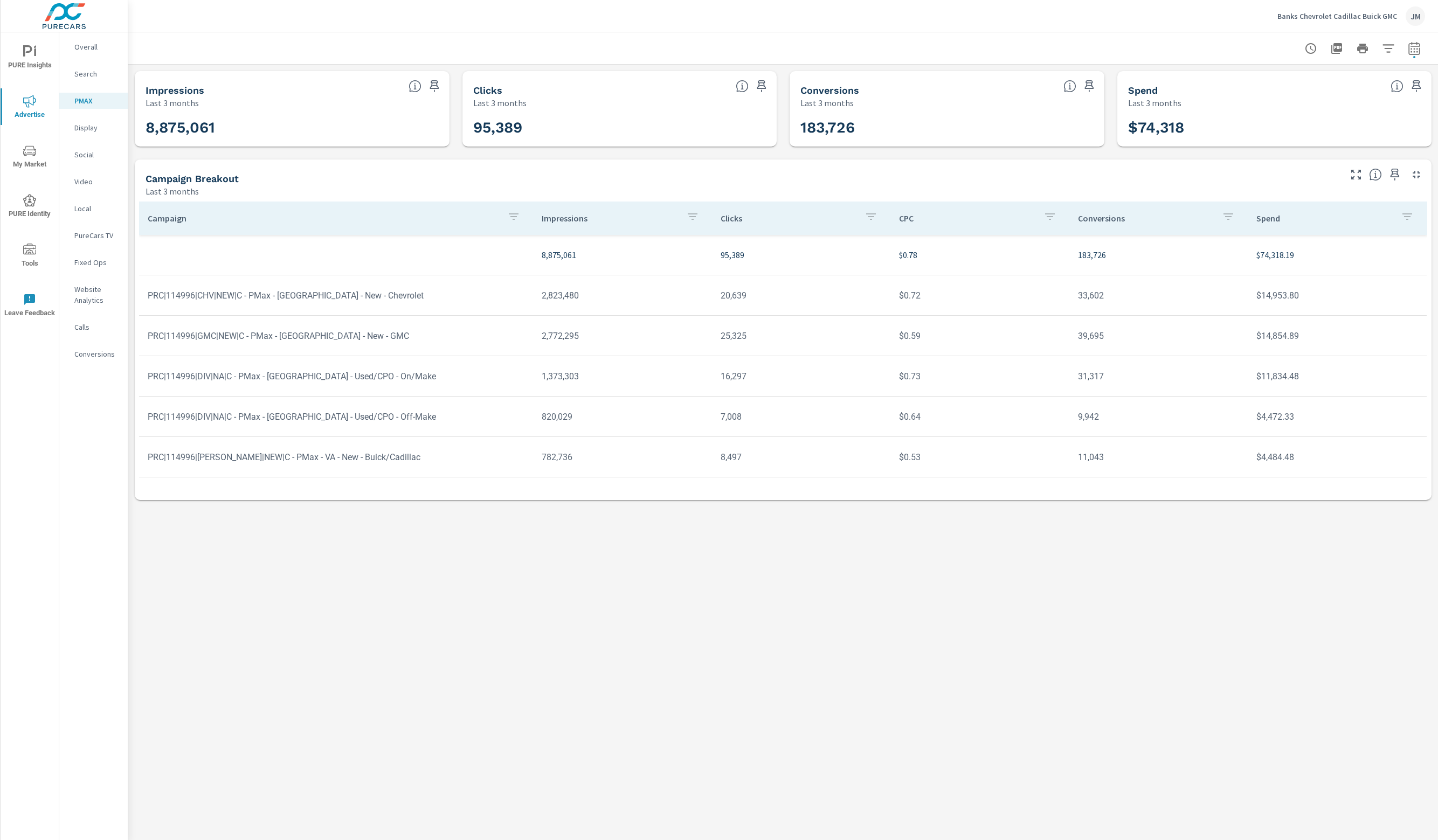
click at [91, 128] on p "Display" at bounding box center [97, 127] width 45 height 11
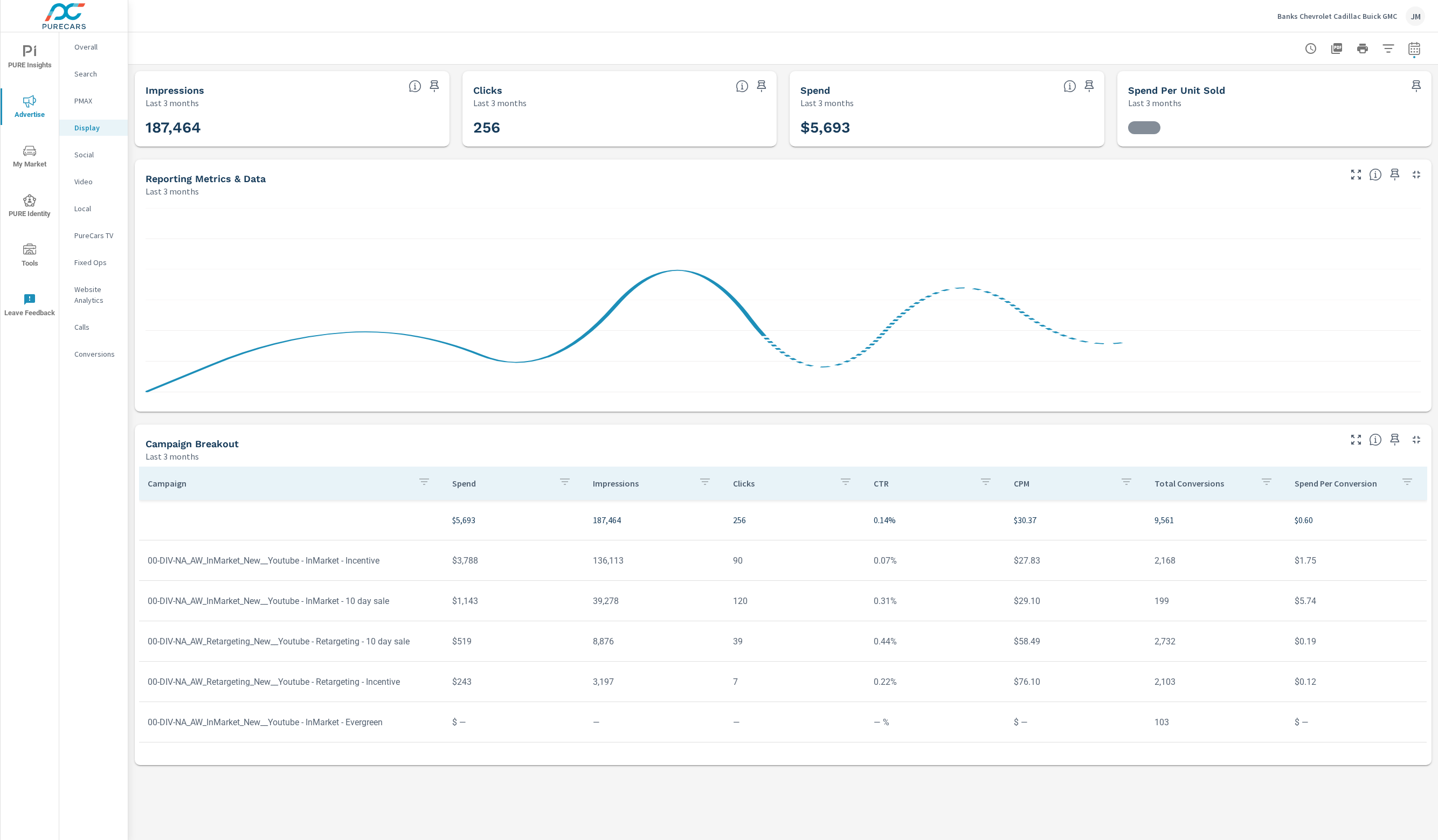
scroll to position [4, 0]
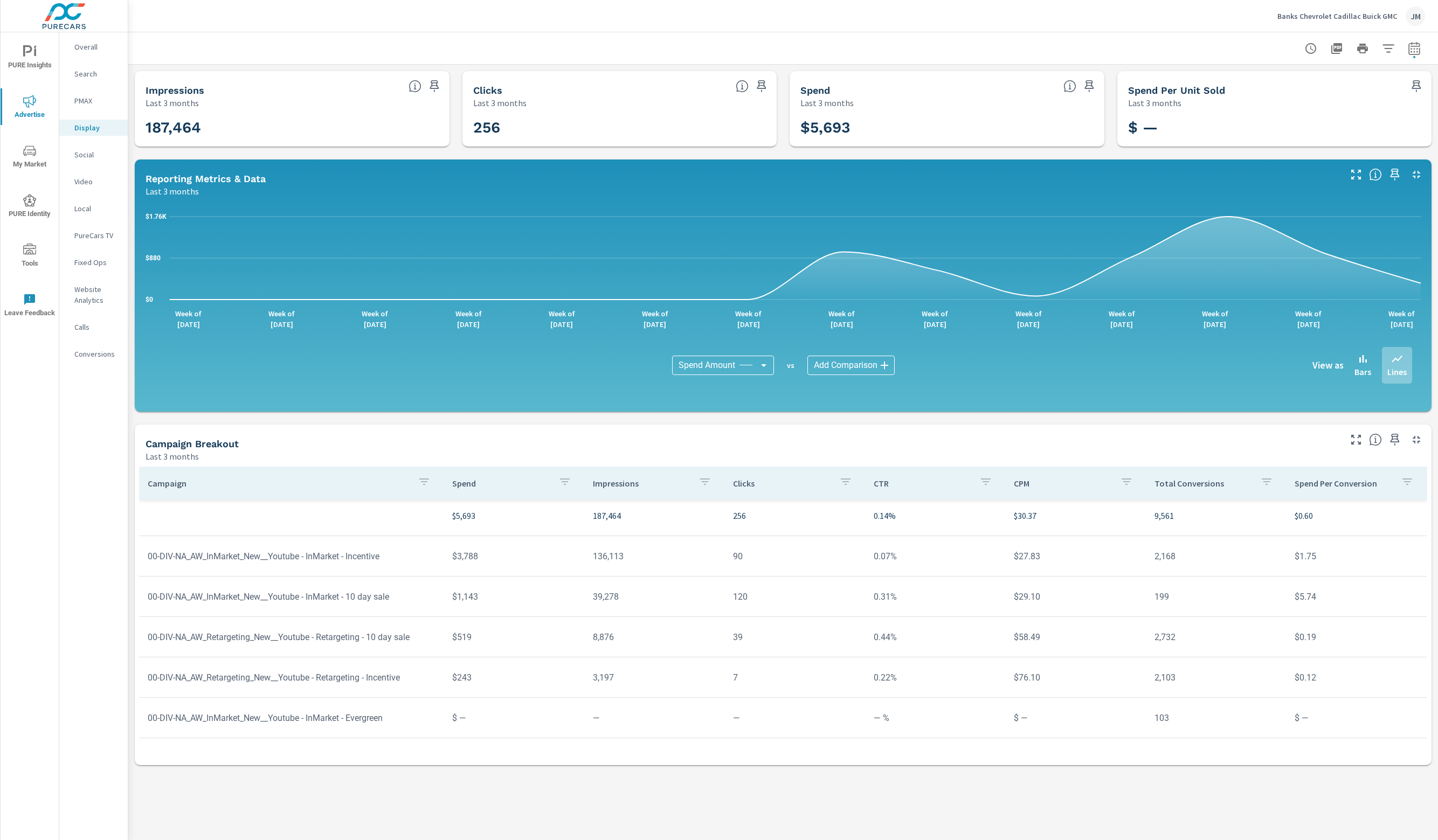
click at [97, 159] on p "Social" at bounding box center [97, 154] width 45 height 11
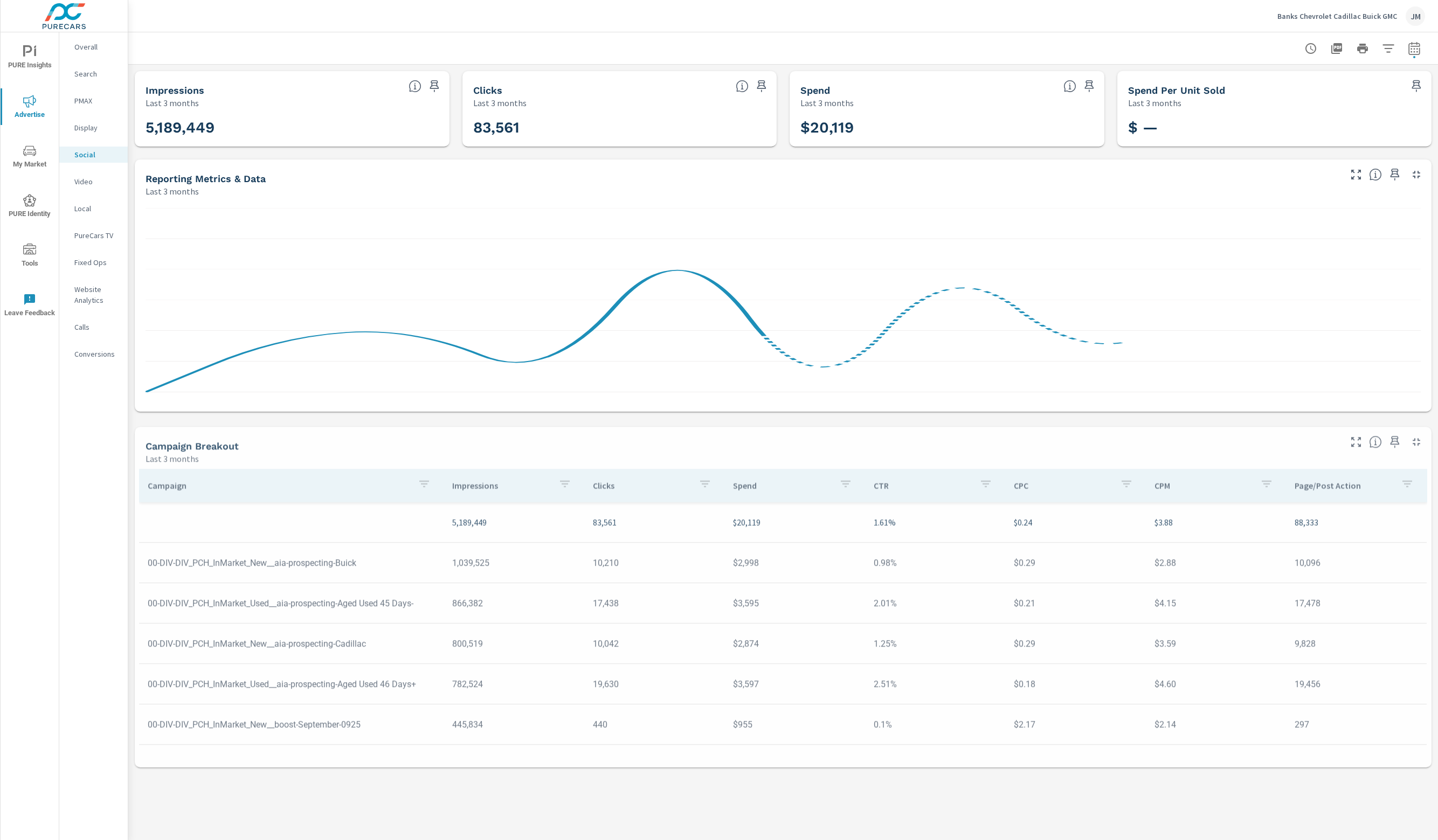
scroll to position [247, 0]
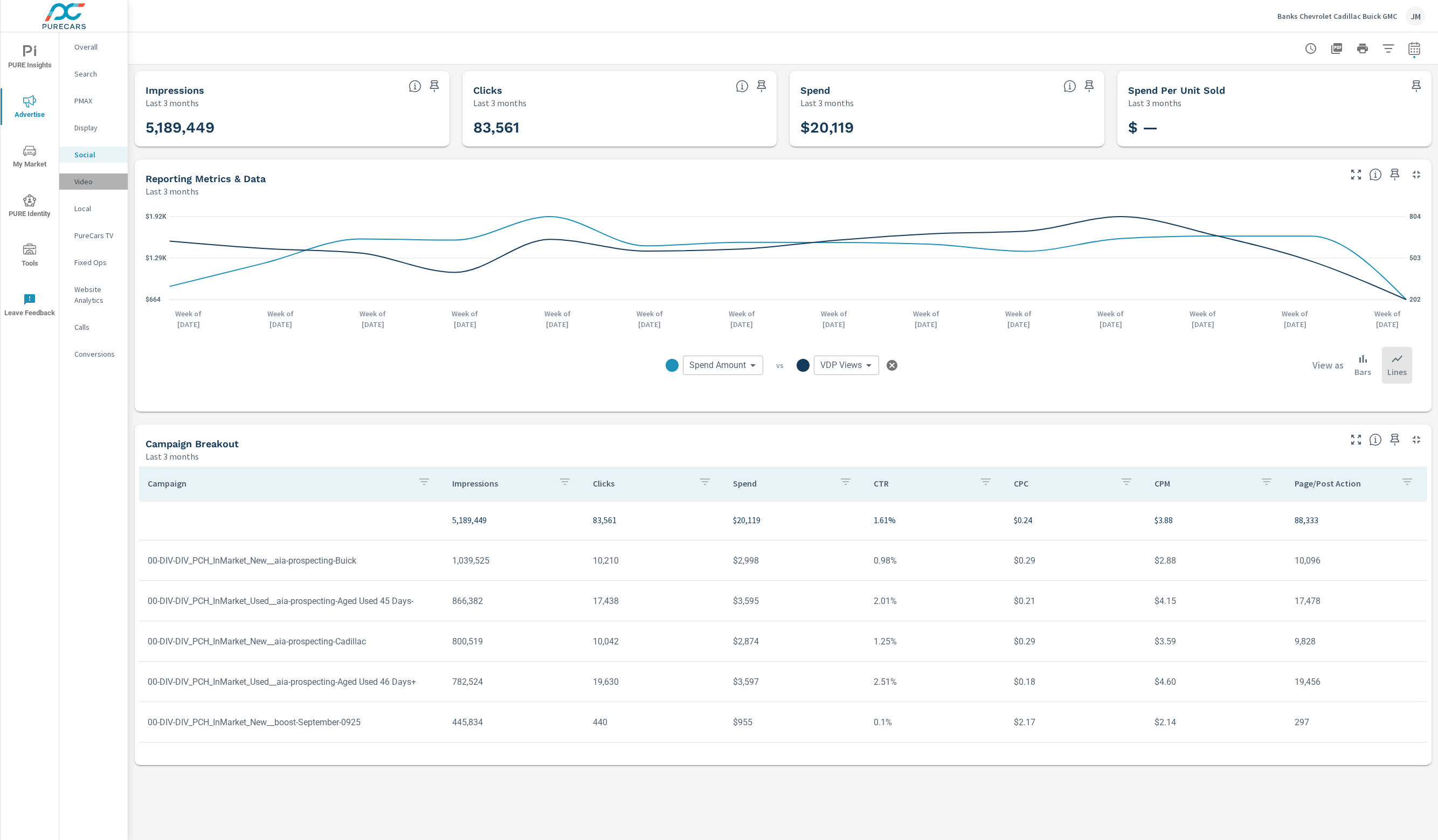
click at [99, 185] on p "Video" at bounding box center [97, 181] width 45 height 11
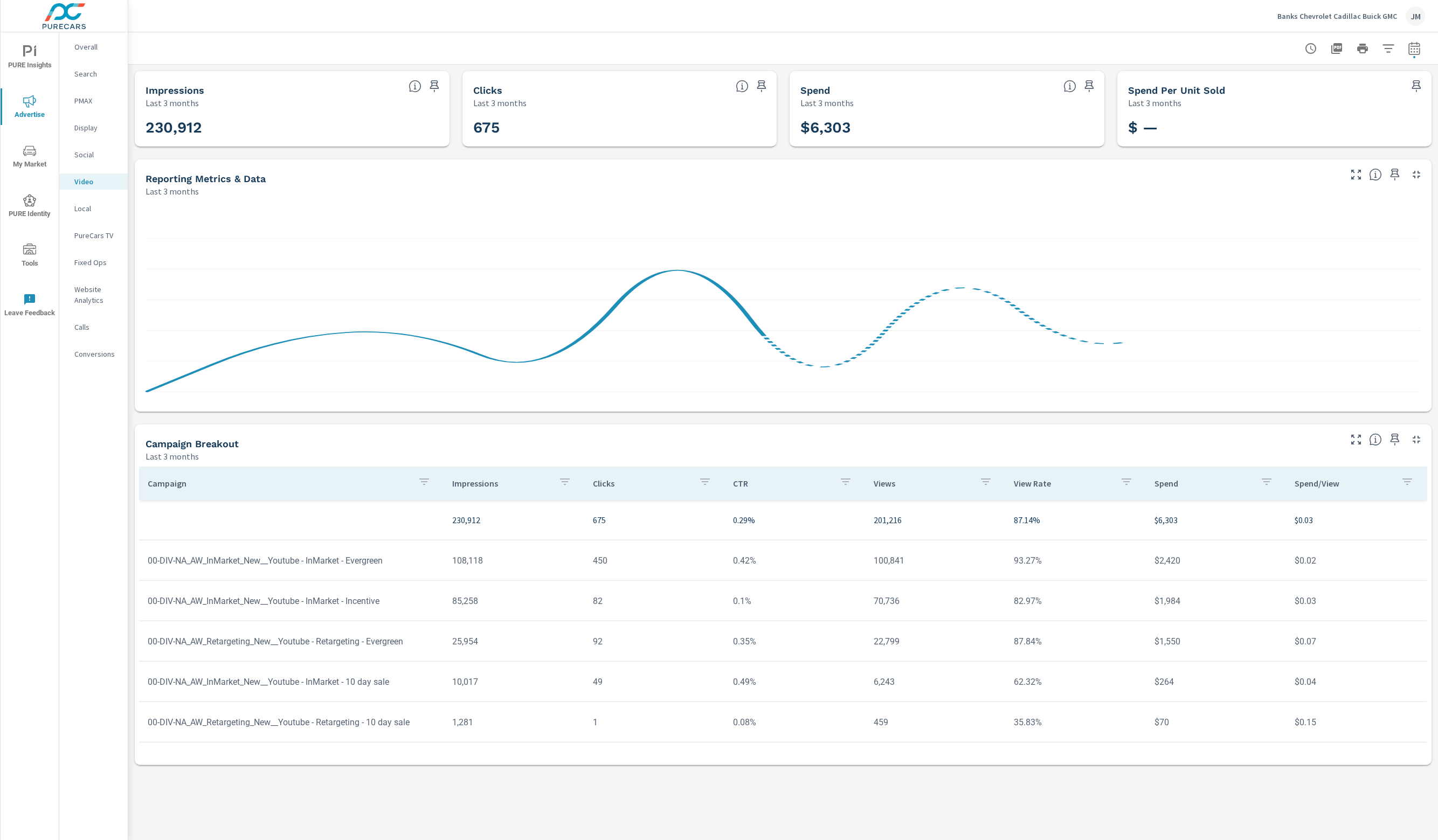
scroll to position [4, 0]
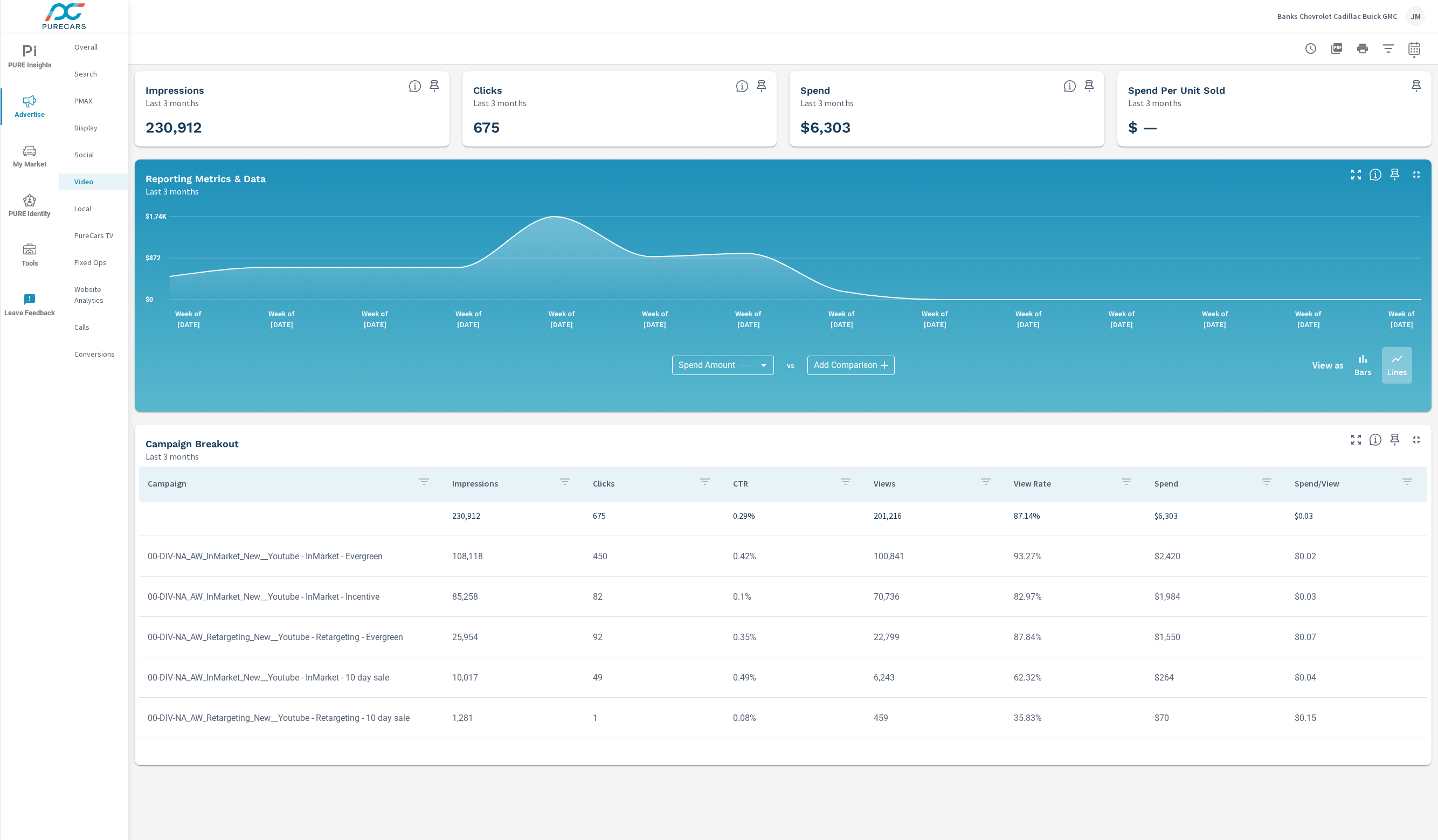
click at [78, 200] on div "Local" at bounding box center [94, 208] width 69 height 16
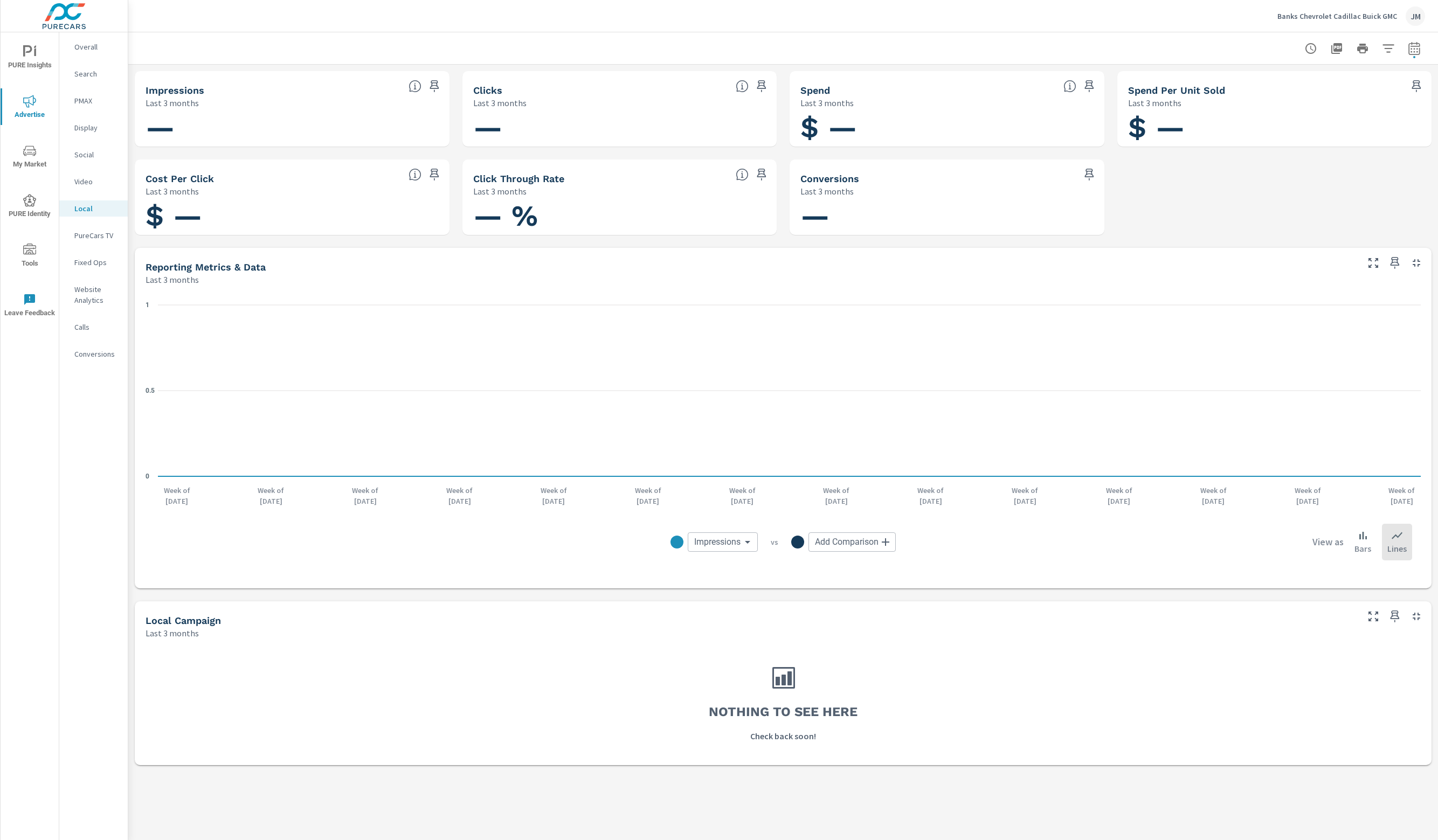
click at [96, 232] on p "PureCars TV" at bounding box center [97, 235] width 45 height 11
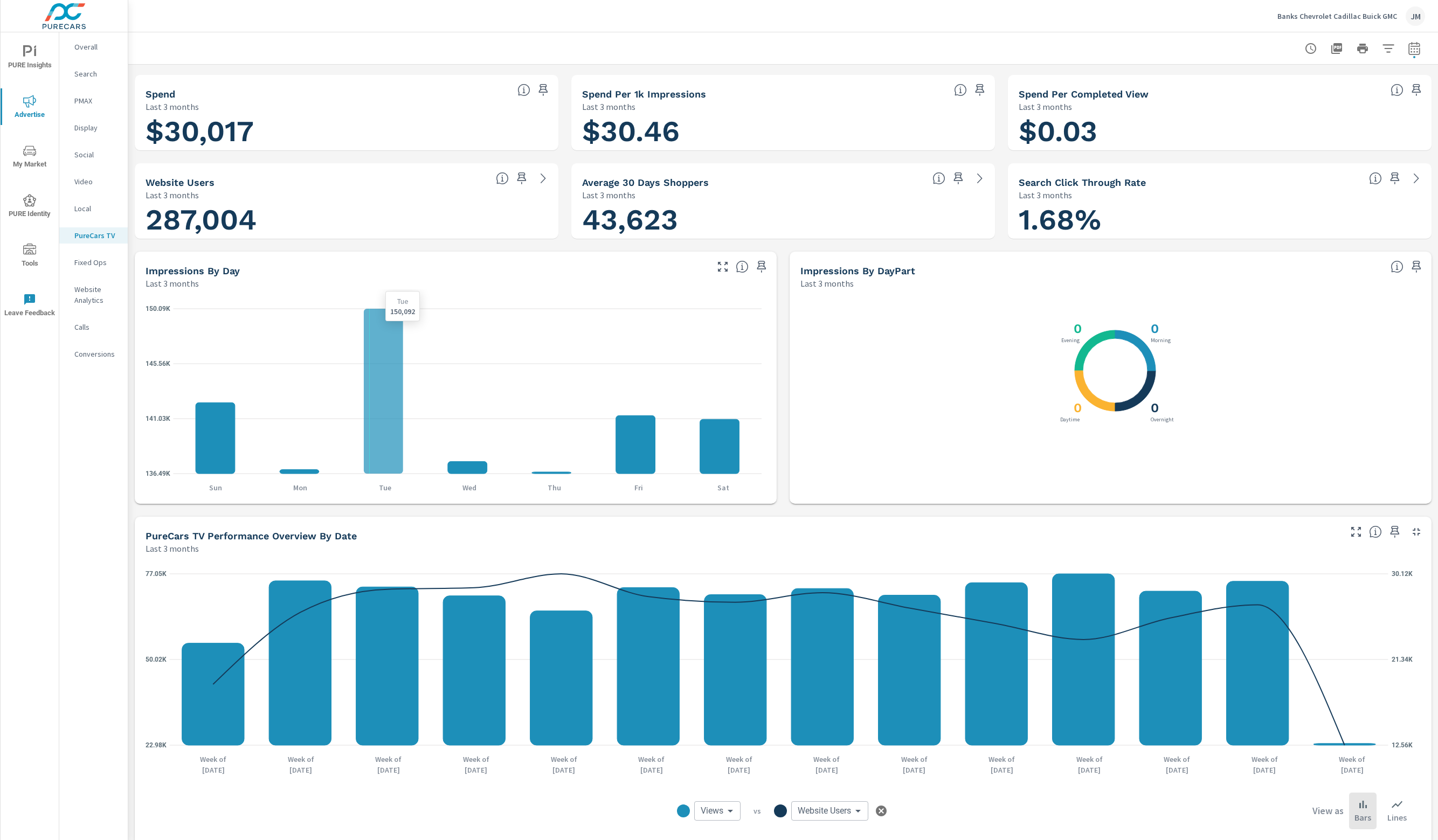
scroll to position [107, 0]
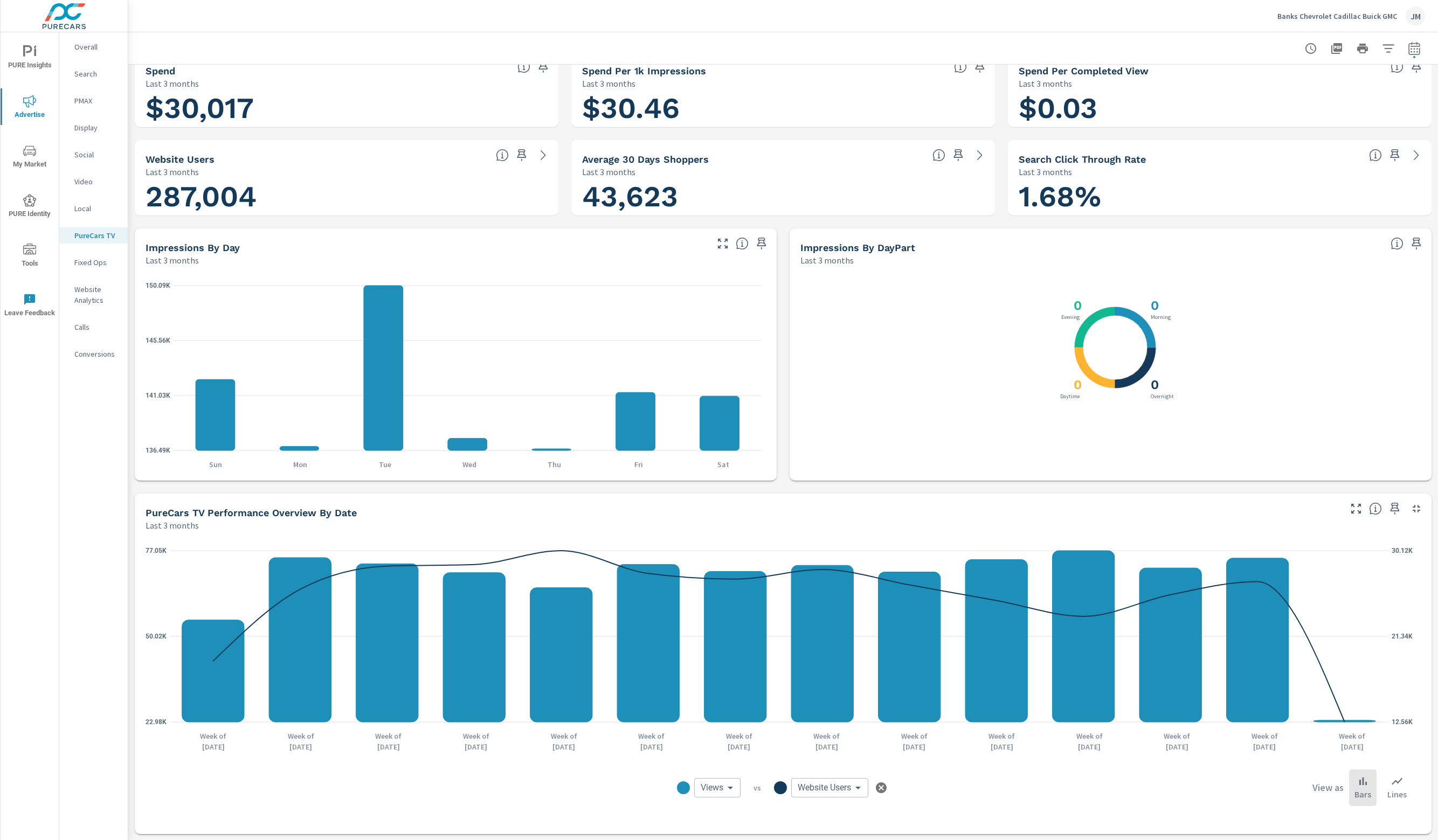
click at [95, 270] on div "Fixed Ops" at bounding box center [94, 262] width 69 height 16
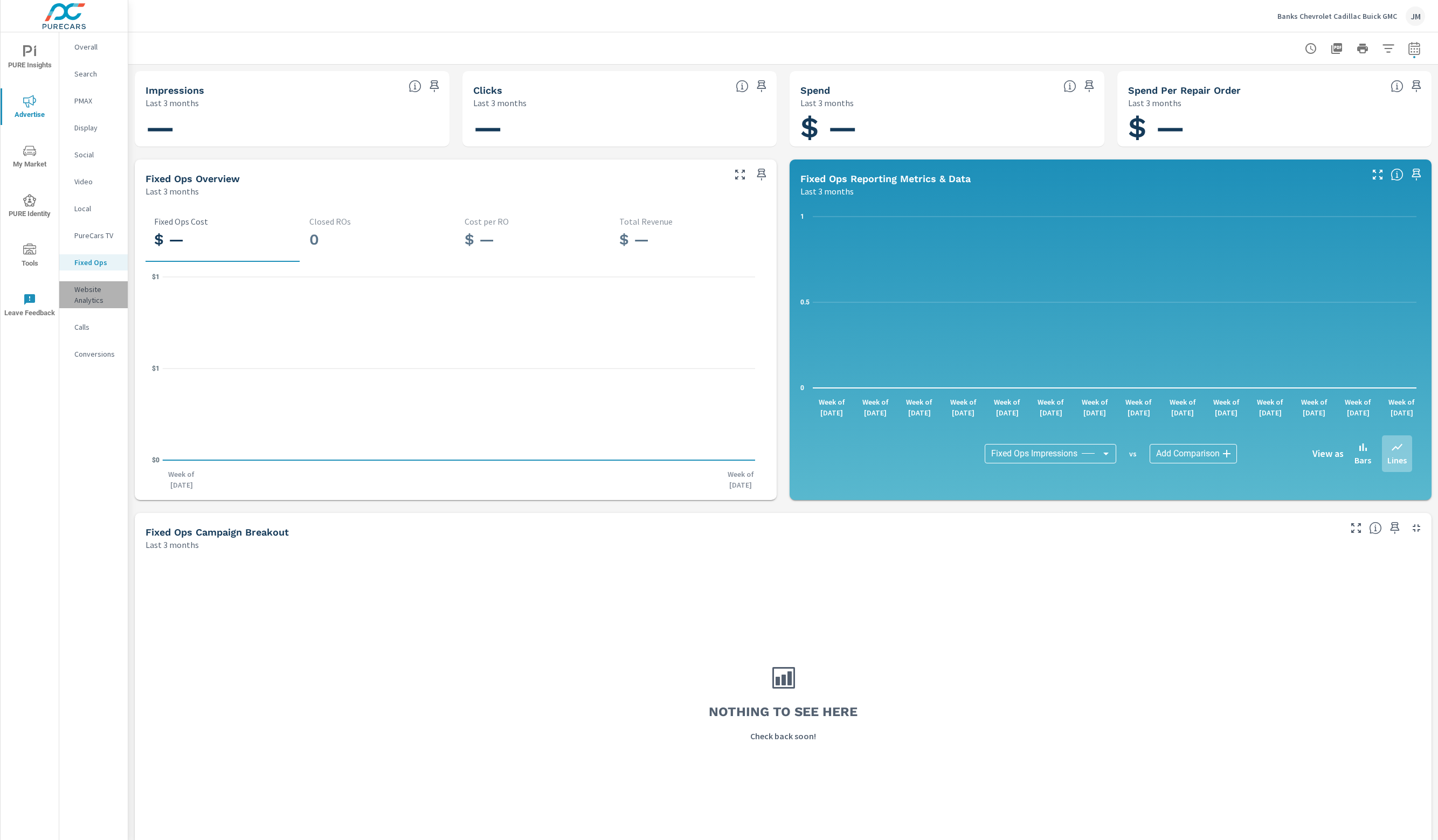
click at [91, 305] on p "Website Analytics" at bounding box center [97, 294] width 45 height 21
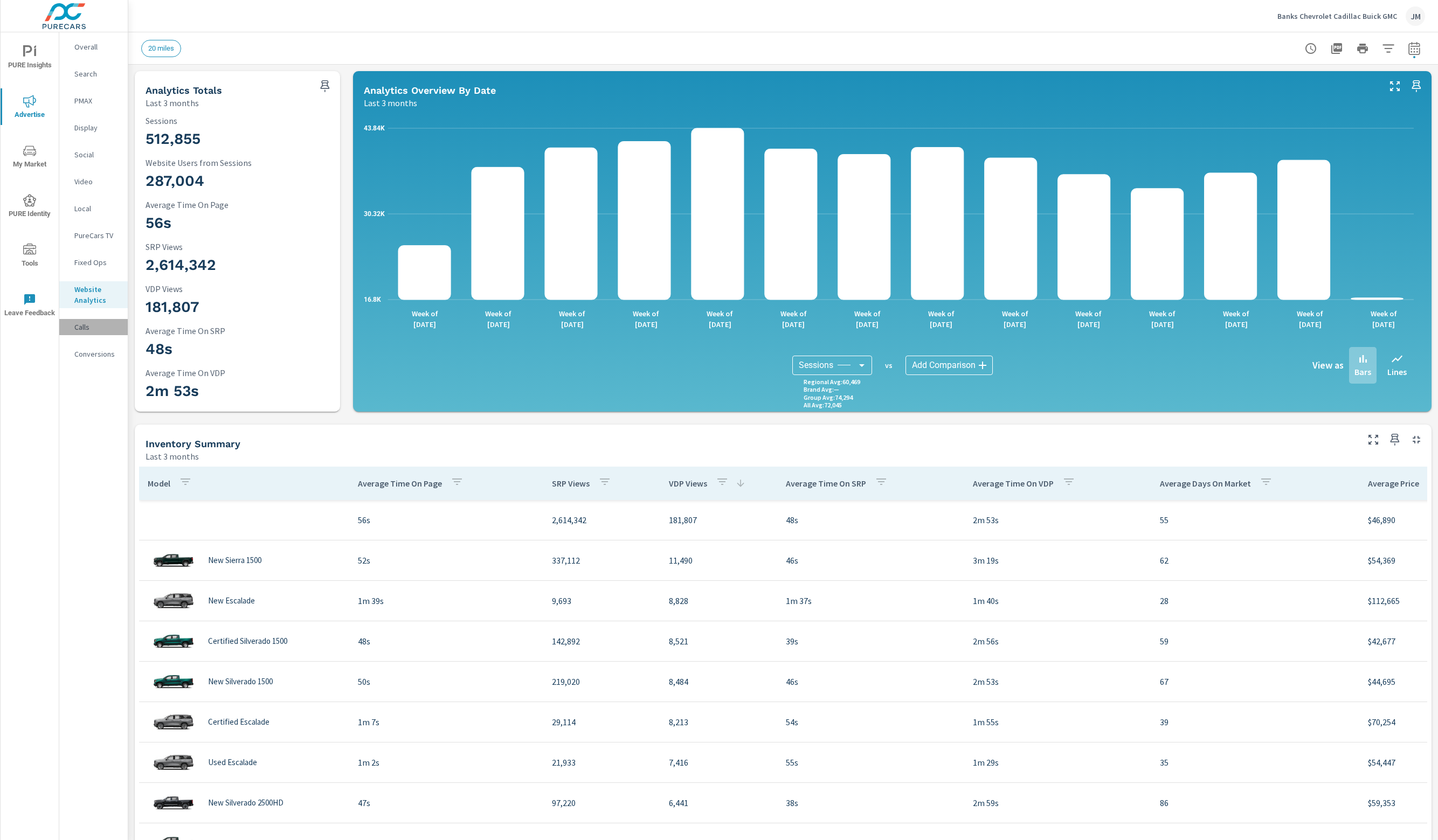
click at [80, 319] on div "Calls" at bounding box center [94, 327] width 69 height 16
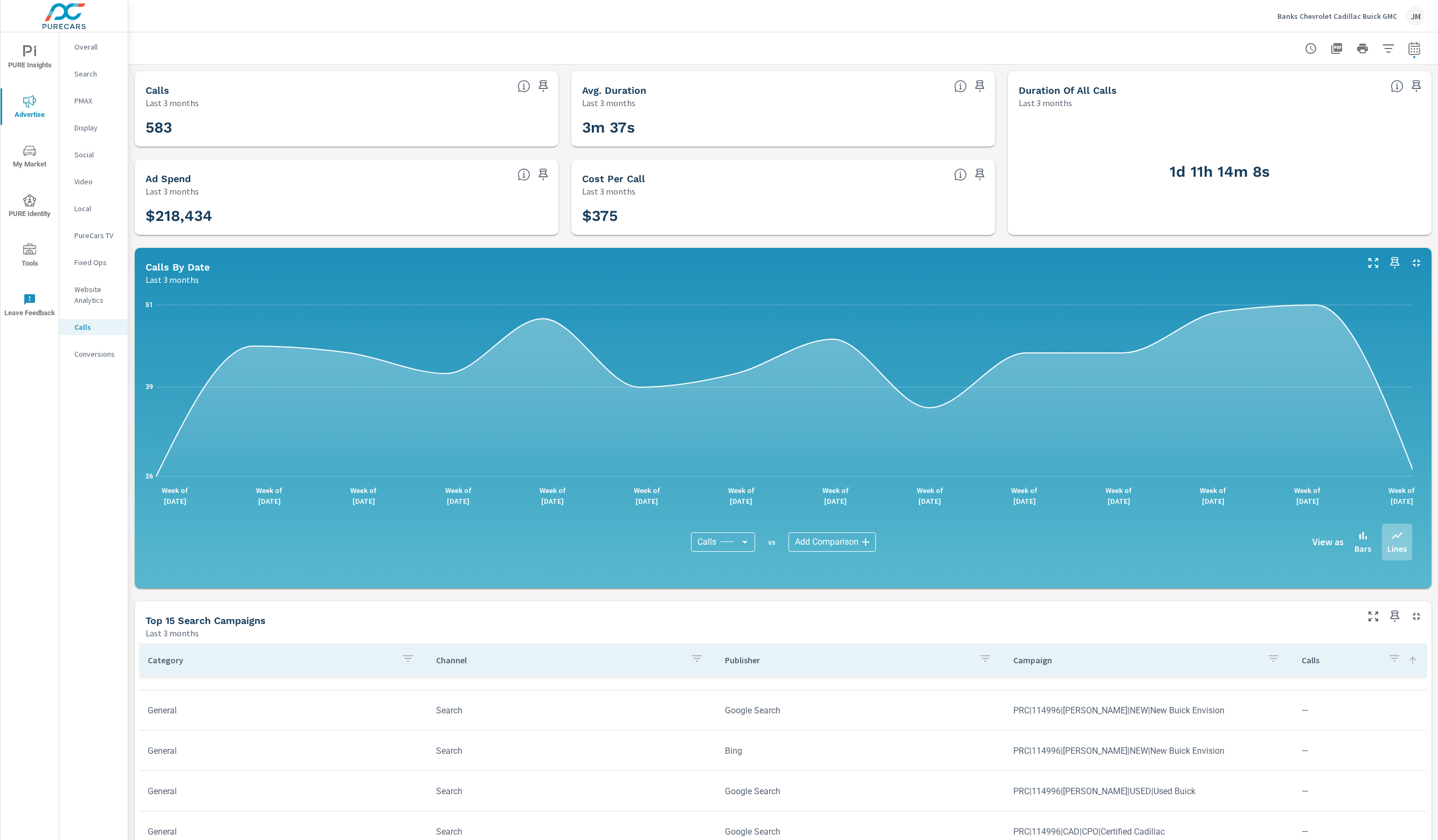
scroll to position [1, 0]
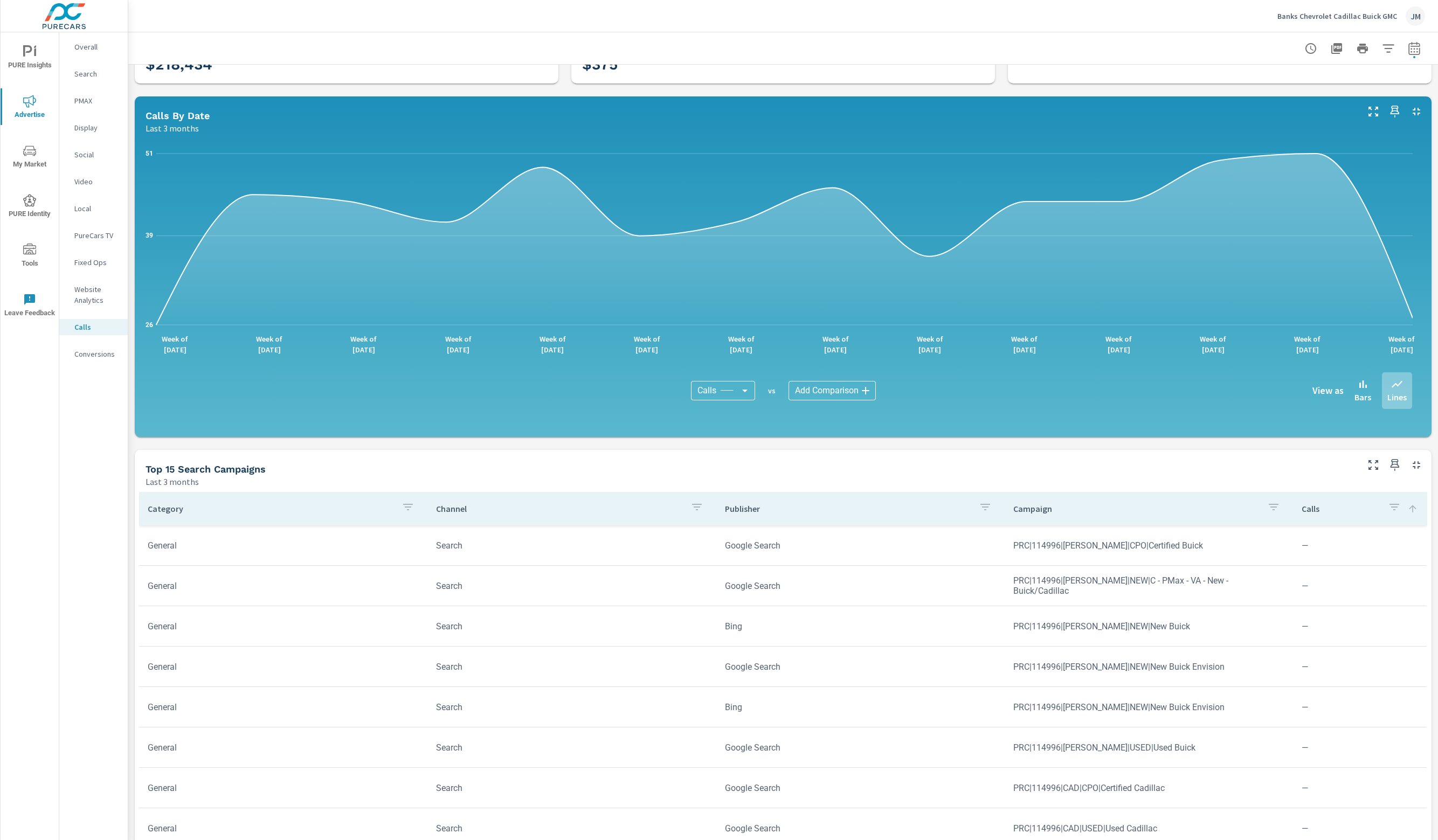
scroll to position [162, 0]
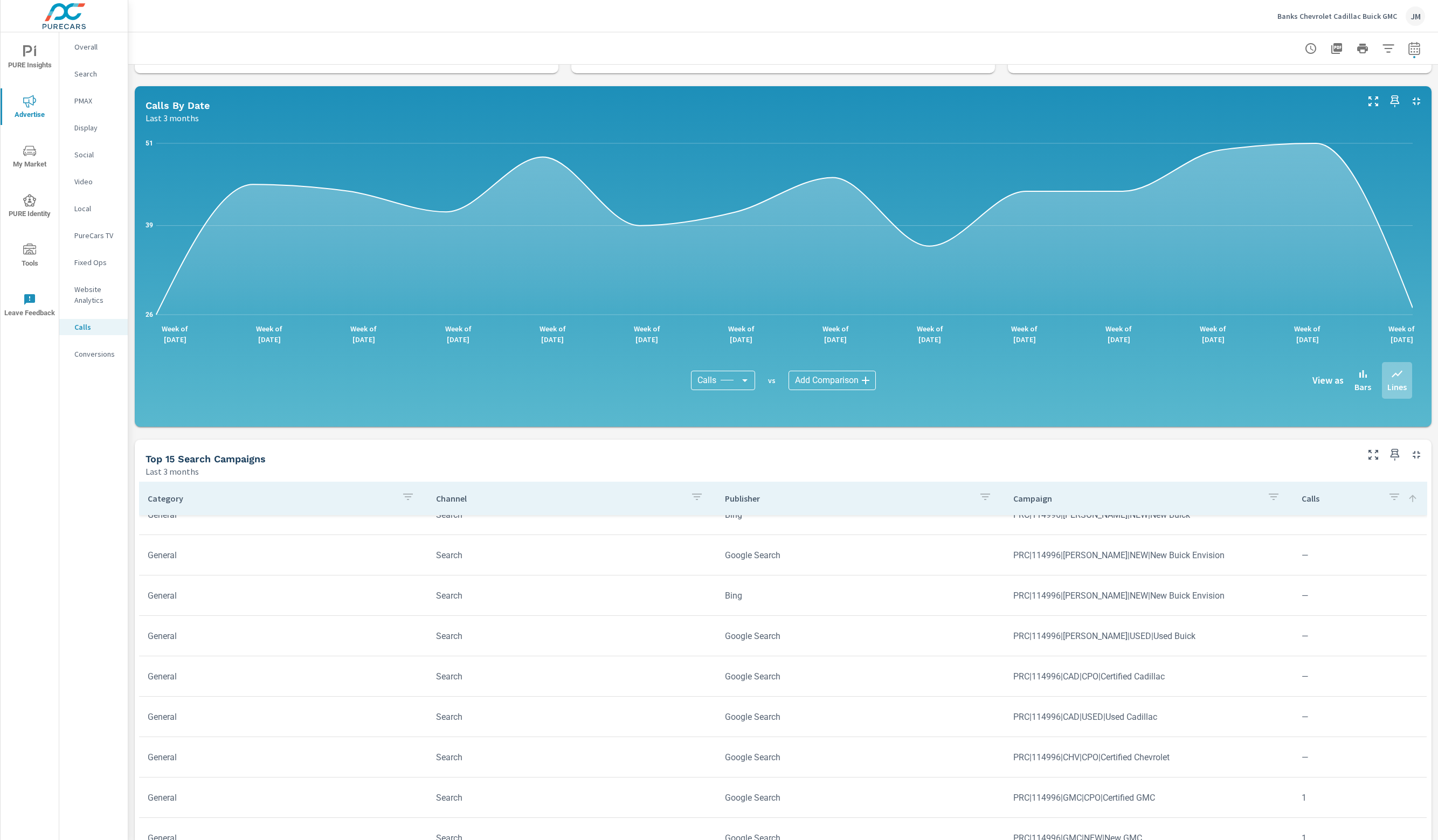
scroll to position [107, 0]
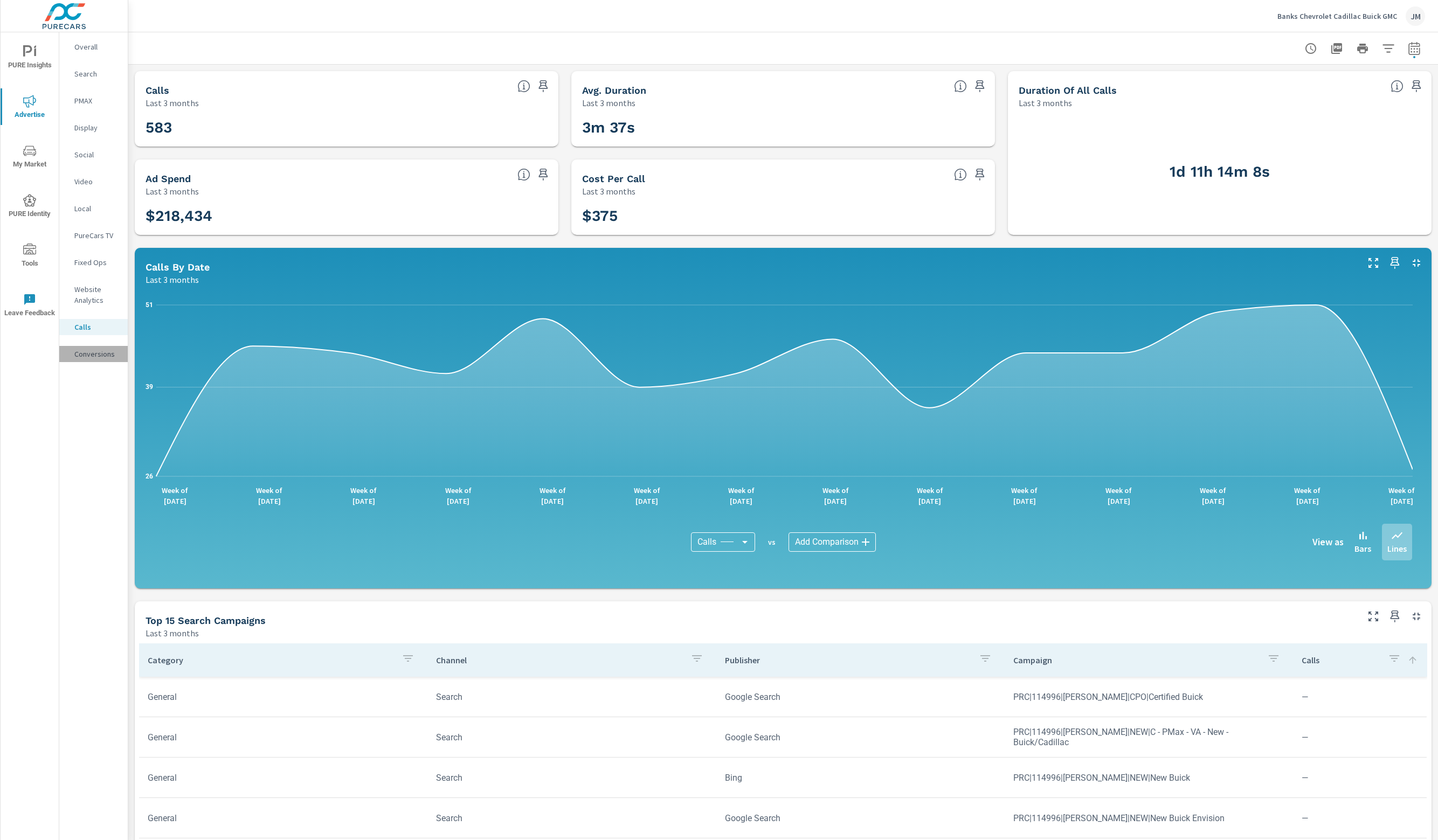
click at [97, 359] on p "Conversions" at bounding box center [97, 354] width 45 height 11
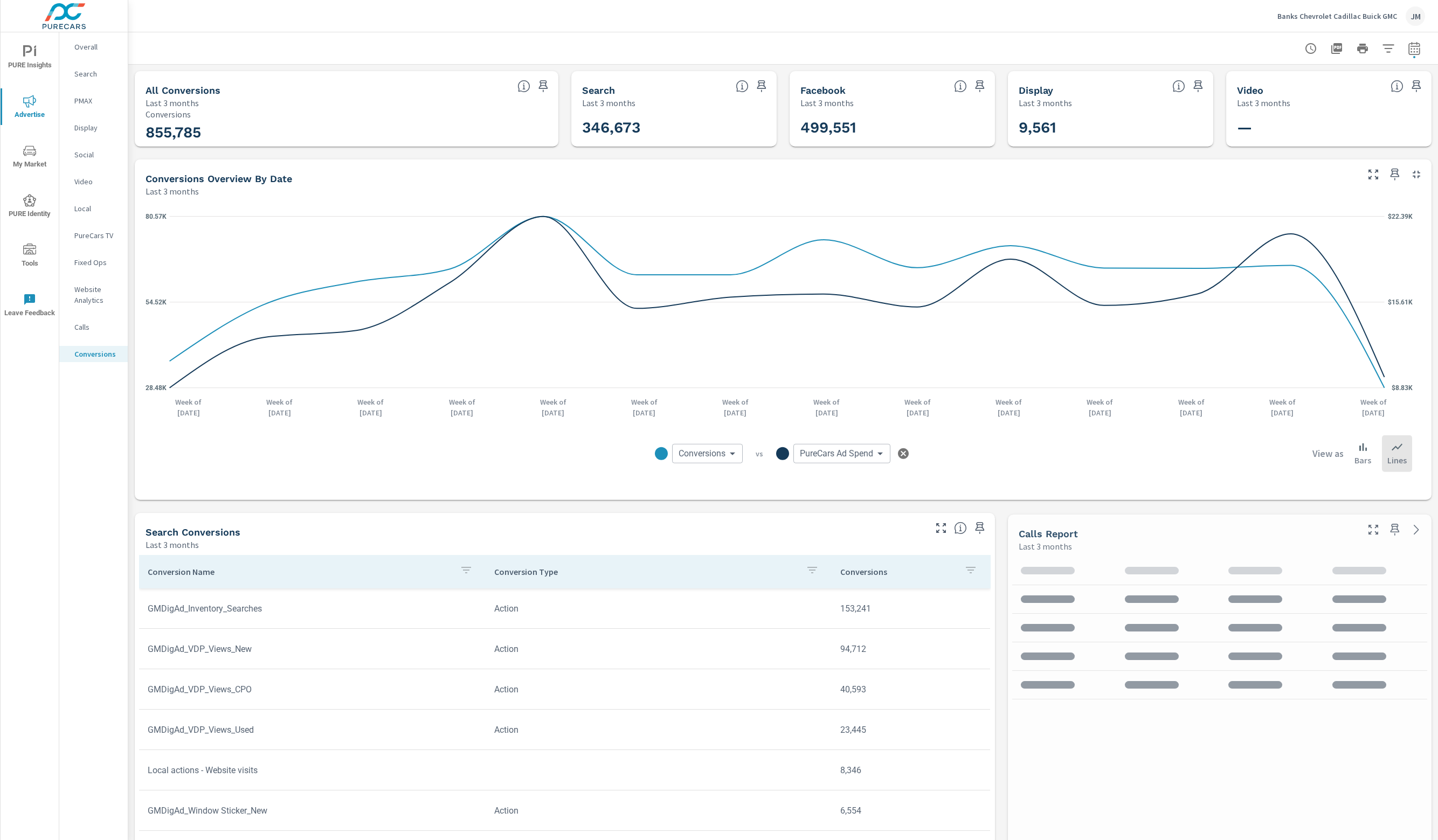
scroll to position [121, 0]
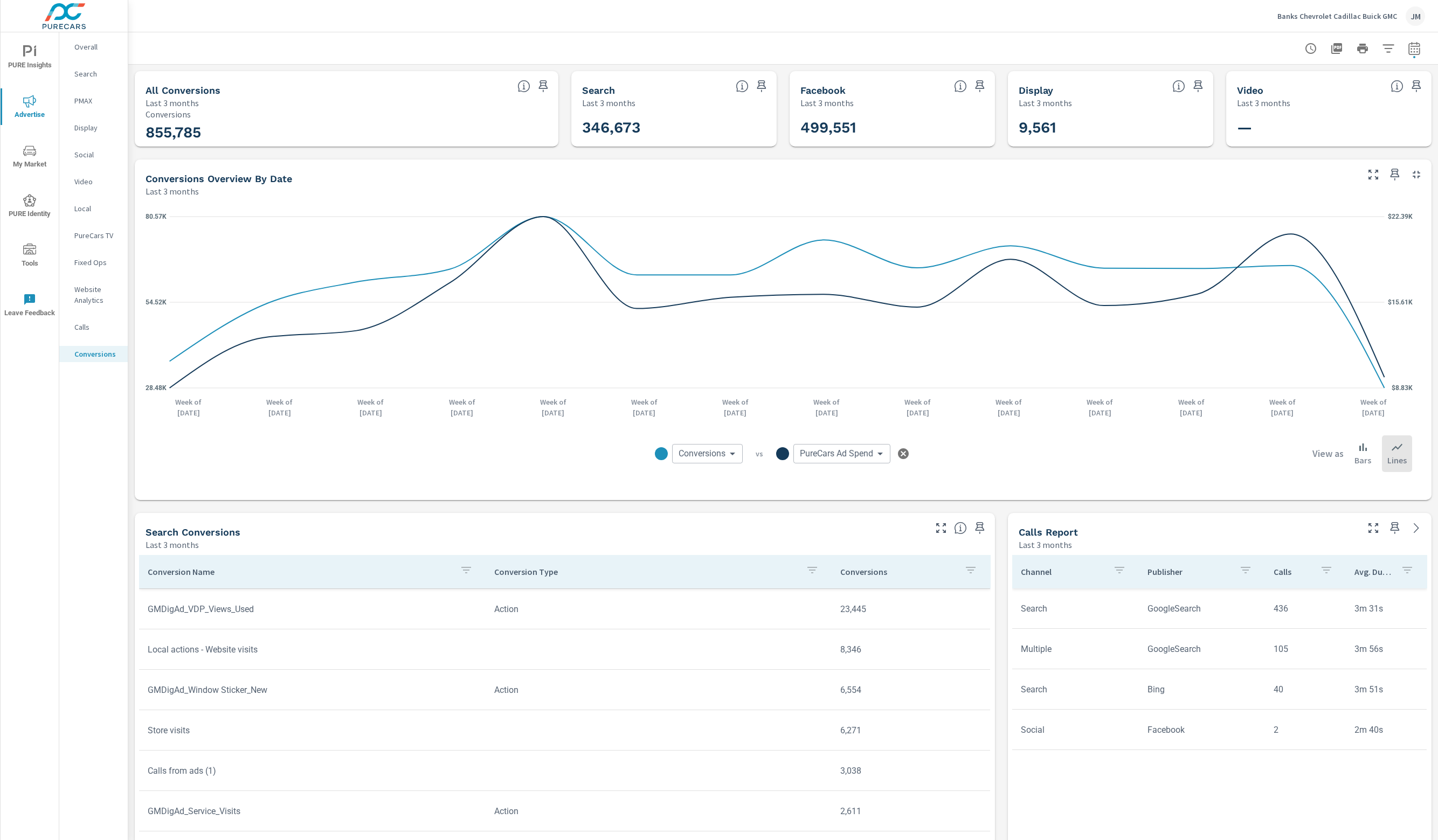
click at [181, 734] on td "Store visits" at bounding box center [312, 730] width 347 height 28
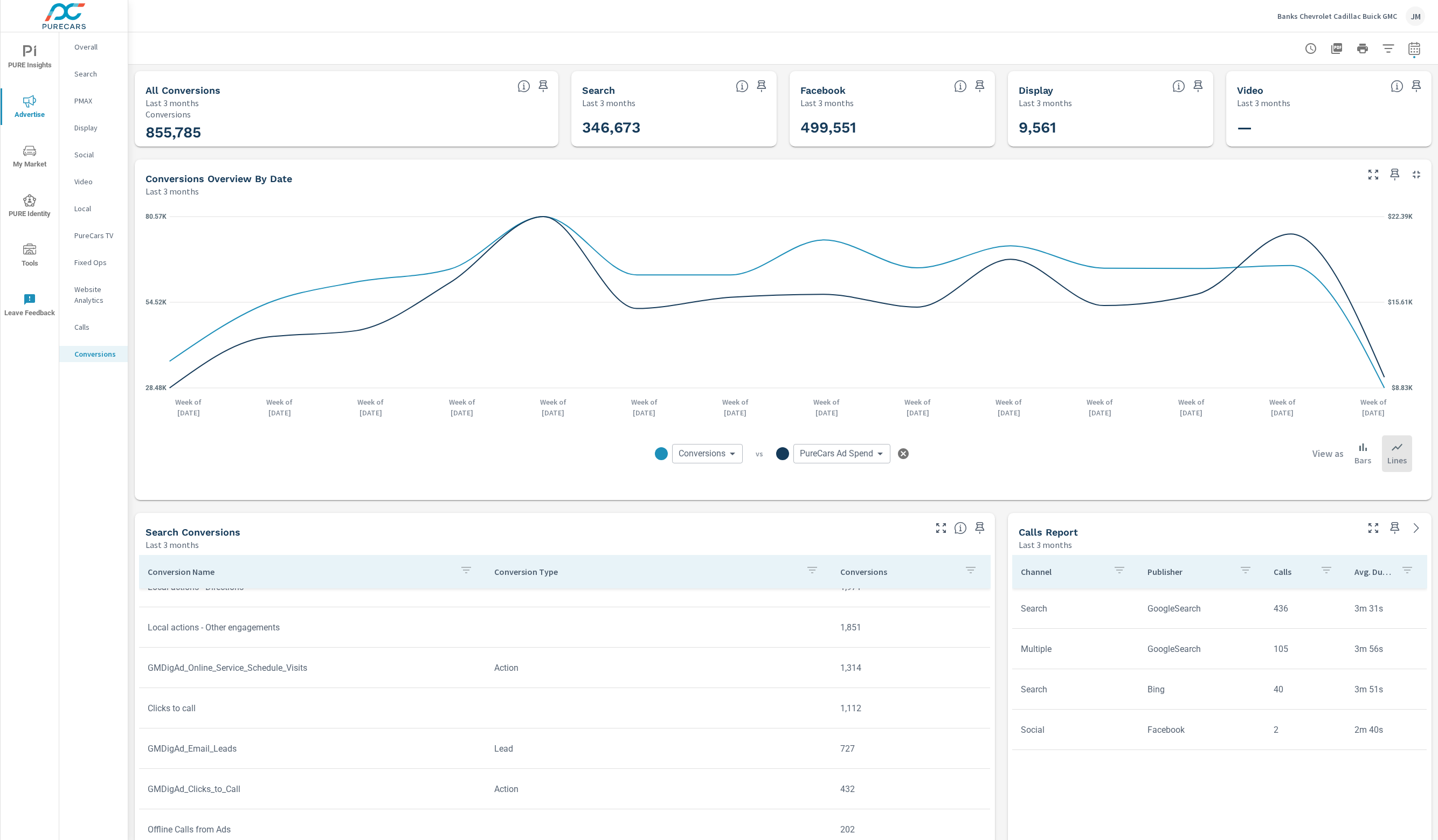
scroll to position [390, 0]
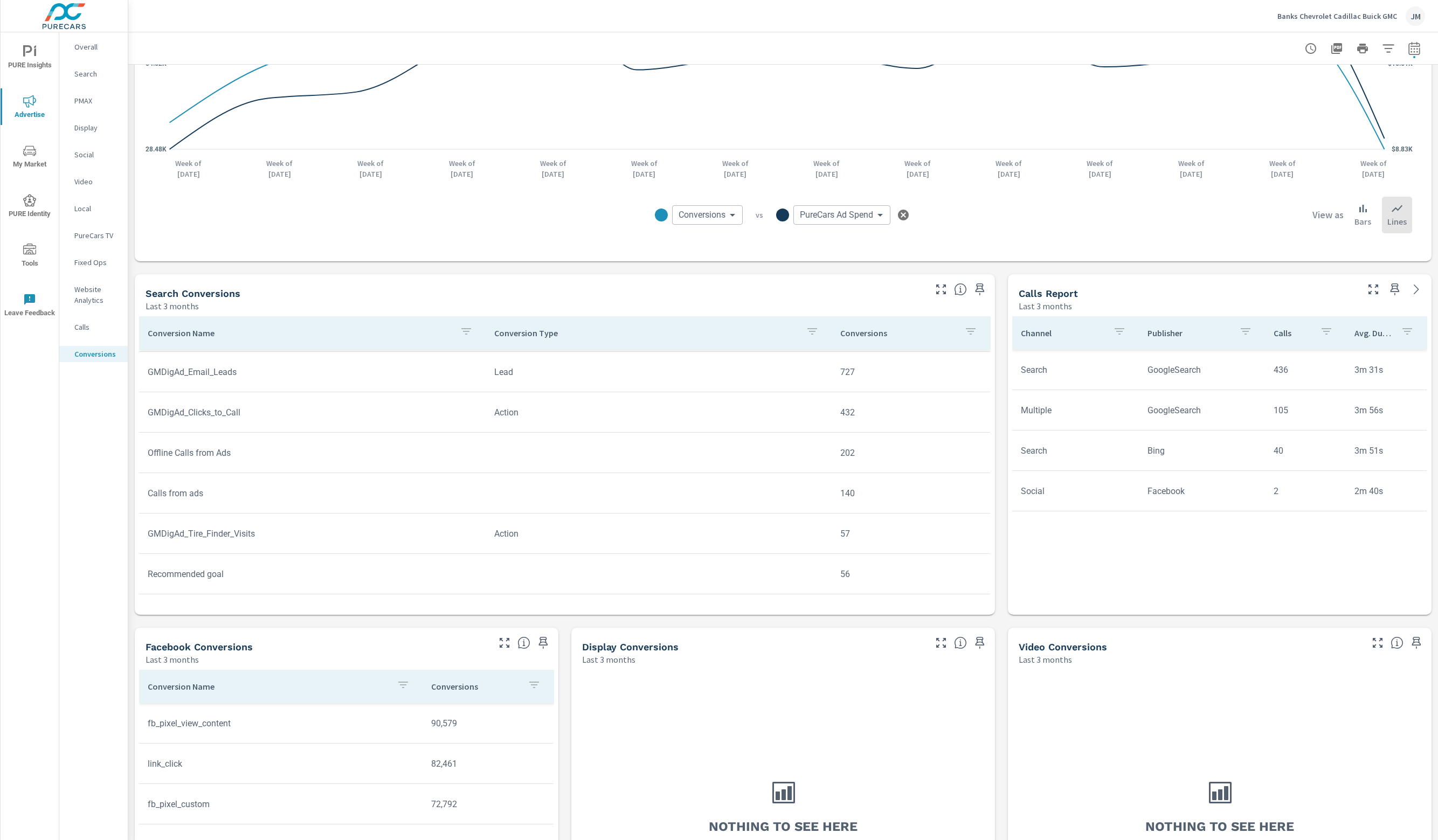
scroll to position [373, 0]
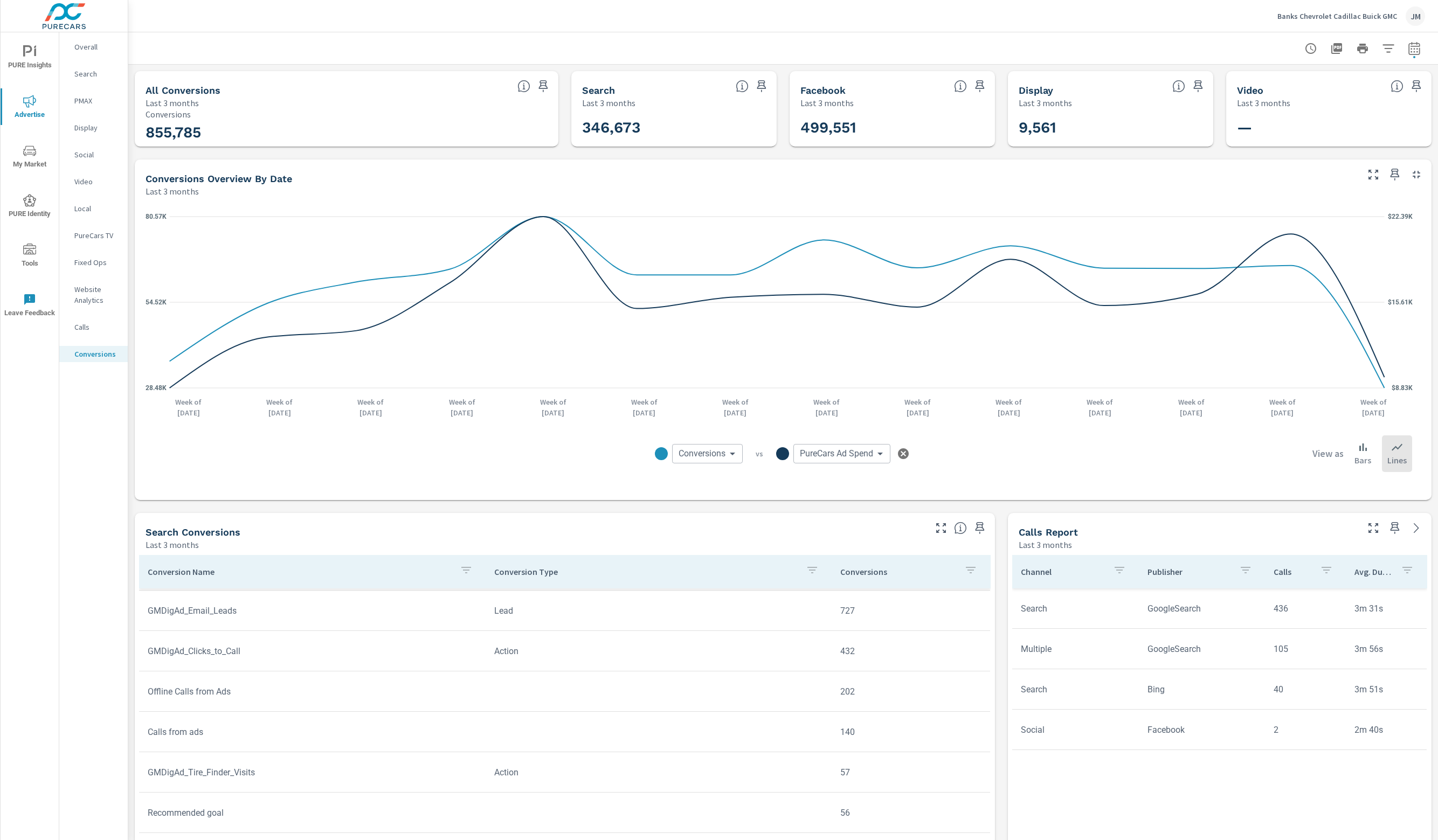
click at [36, 263] on span "Tools" at bounding box center [29, 257] width 52 height 26
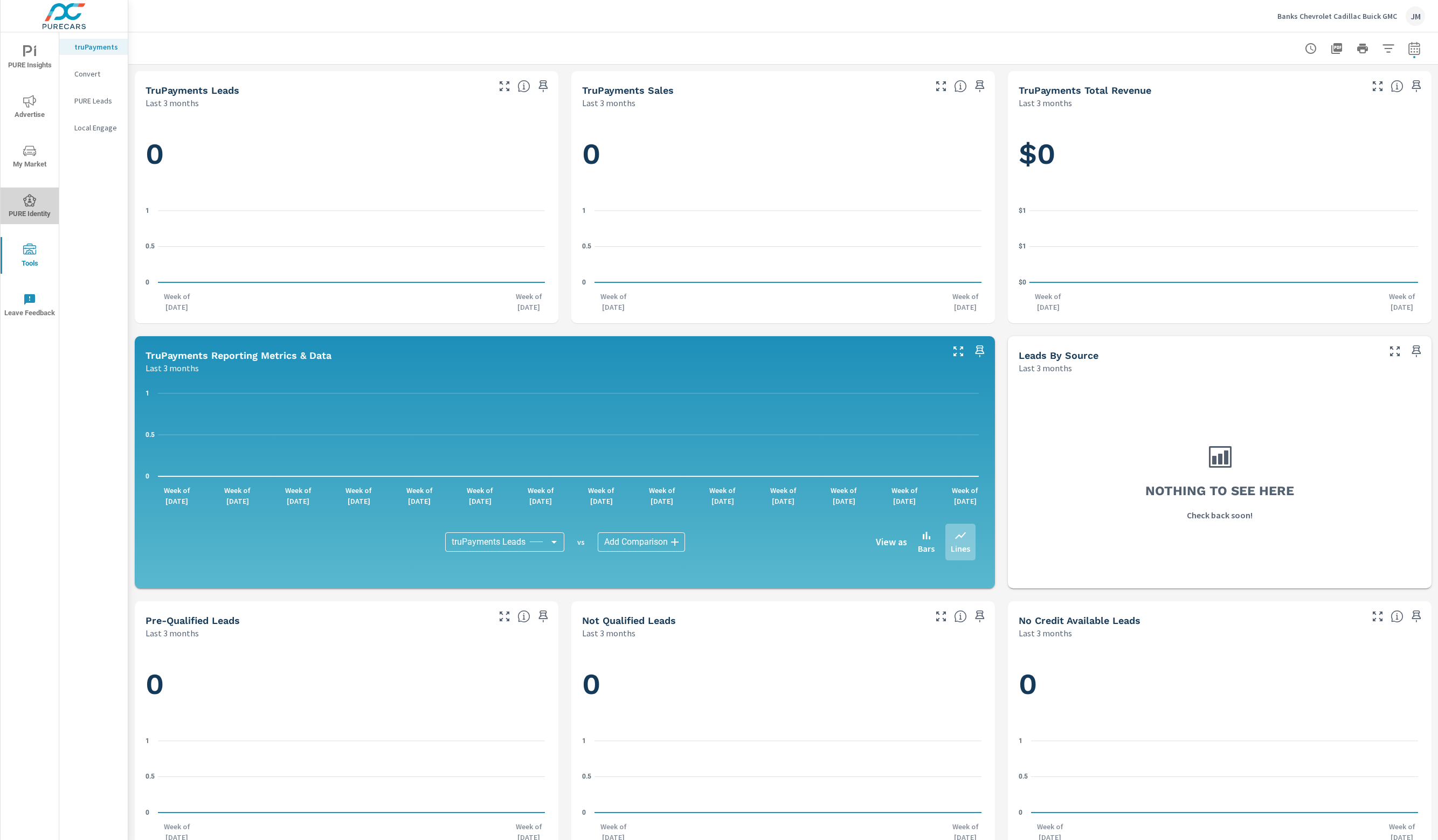
click at [27, 215] on span "PURE Identity" at bounding box center [29, 207] width 52 height 26
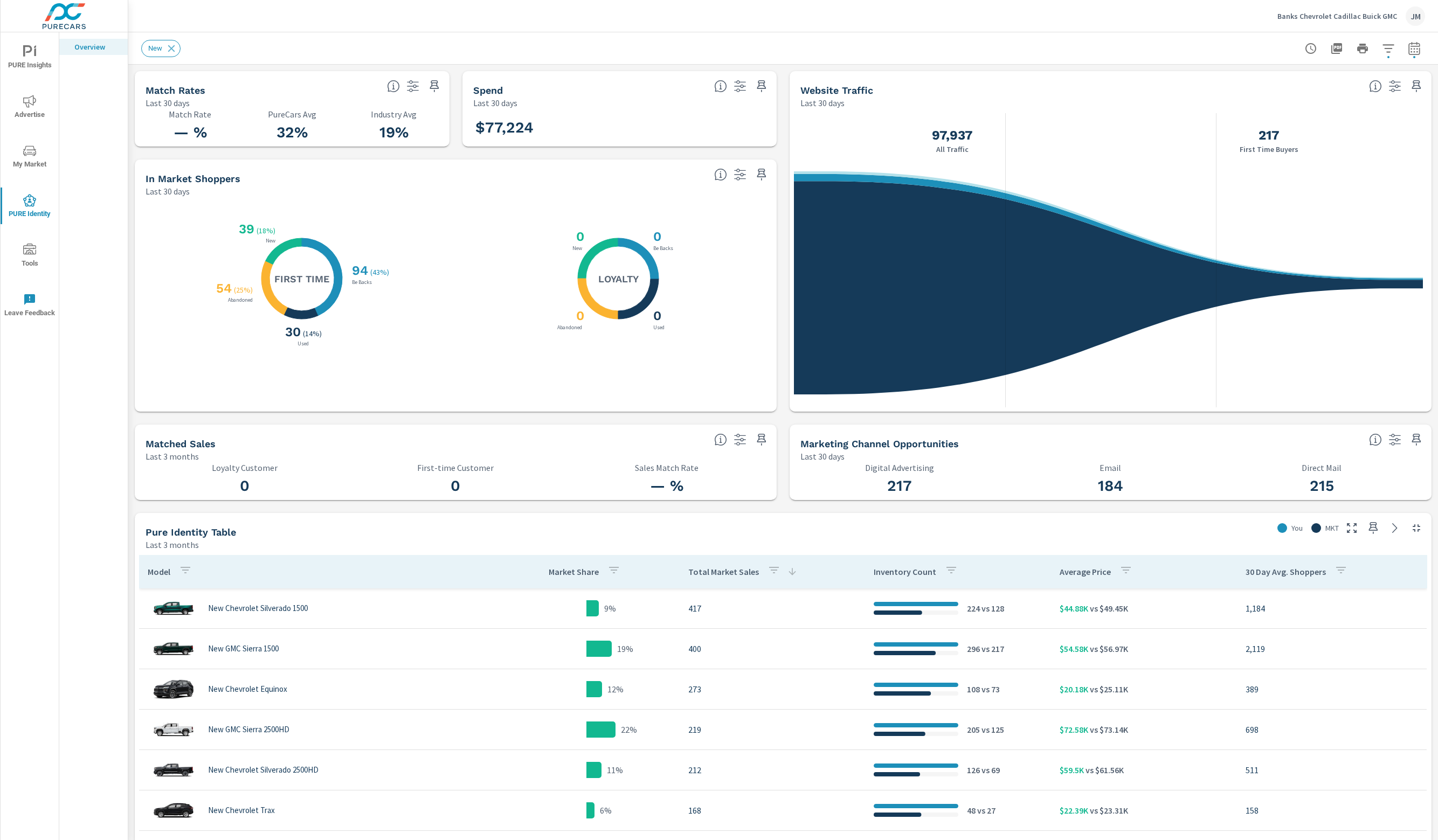
click at [769, 611] on p "vs 128" at bounding box center [991, 608] width 24 height 13
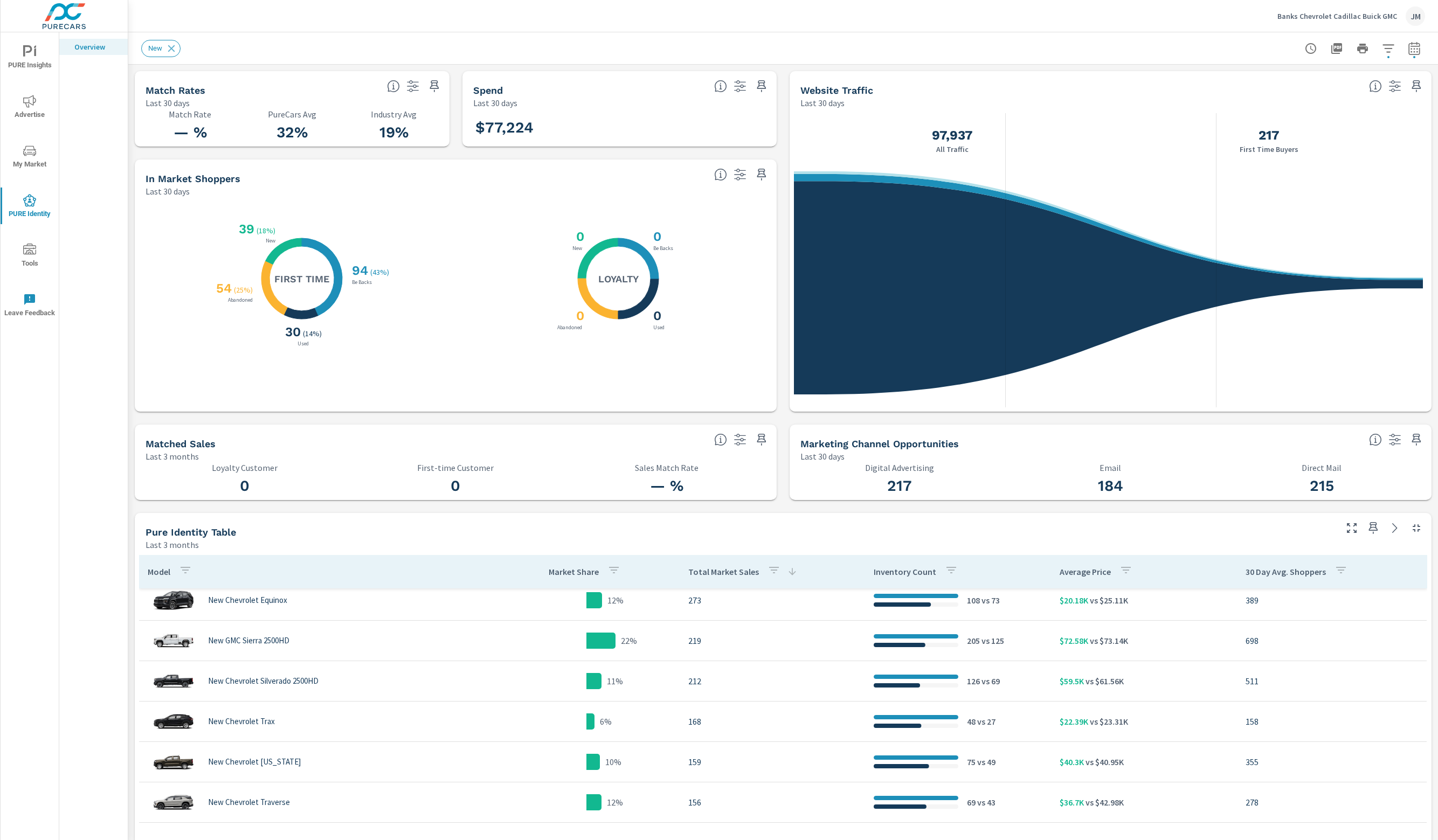
scroll to position [162, 0]
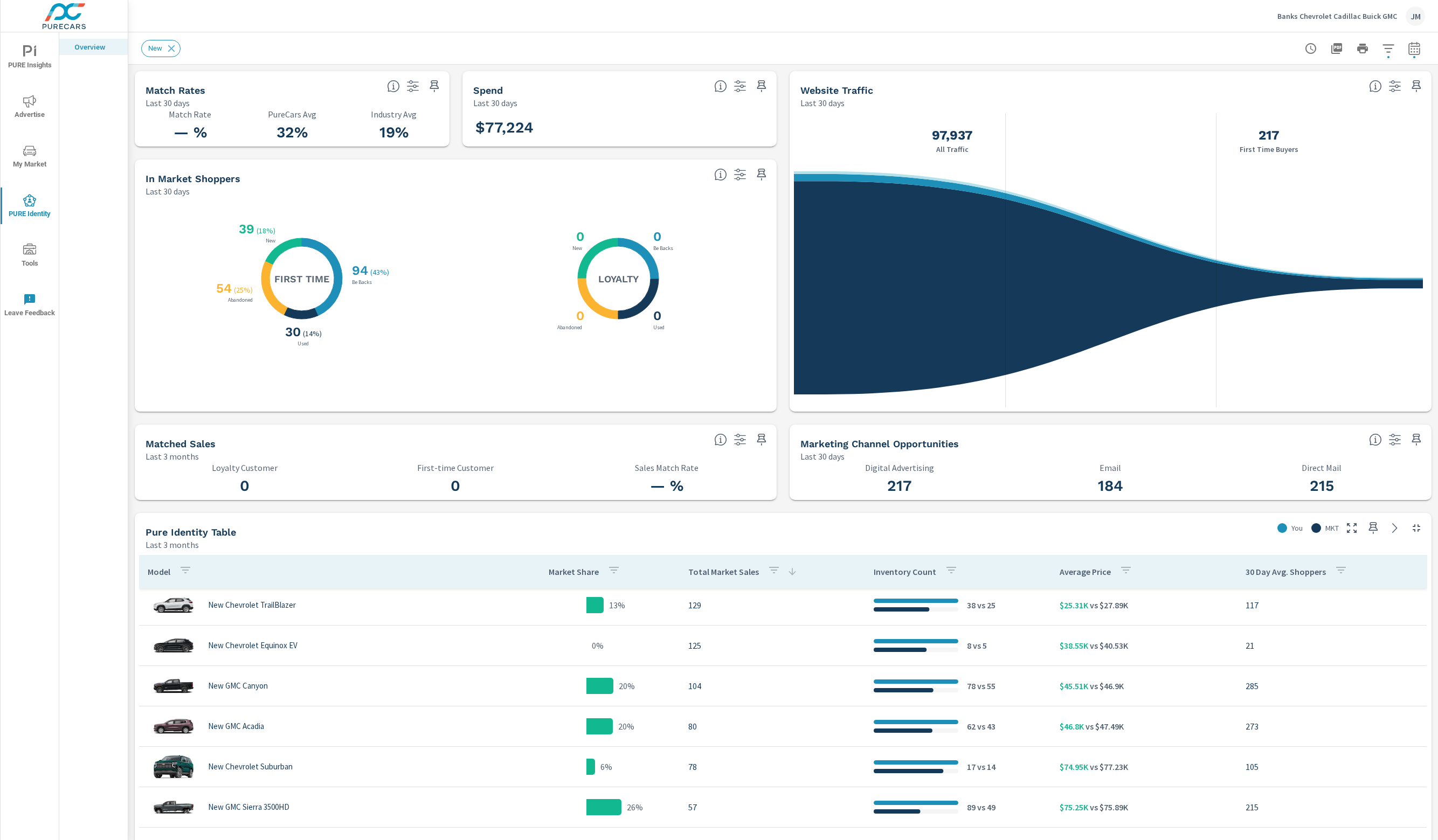
scroll to position [431, 0]
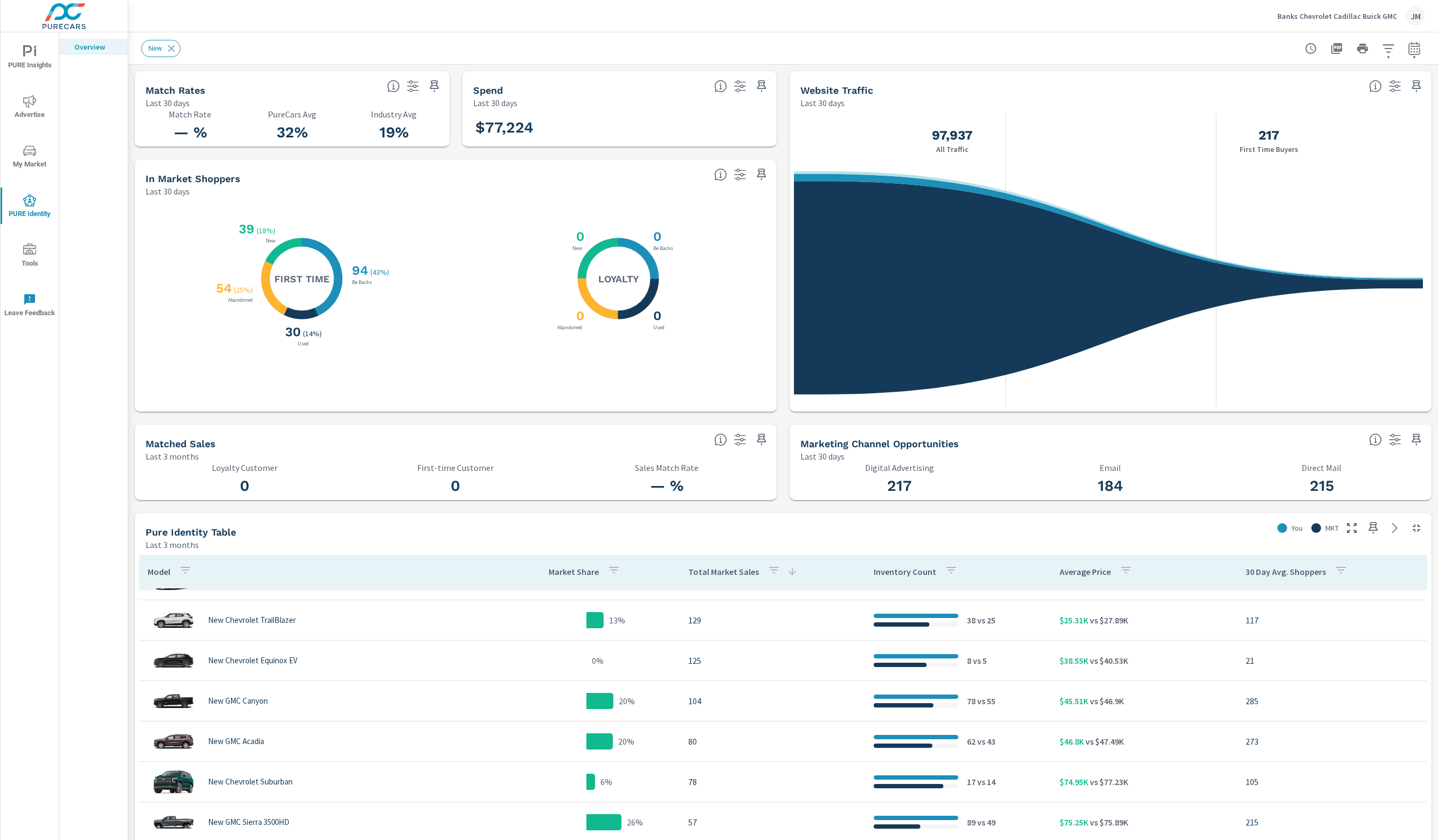
scroll to position [323, 0]
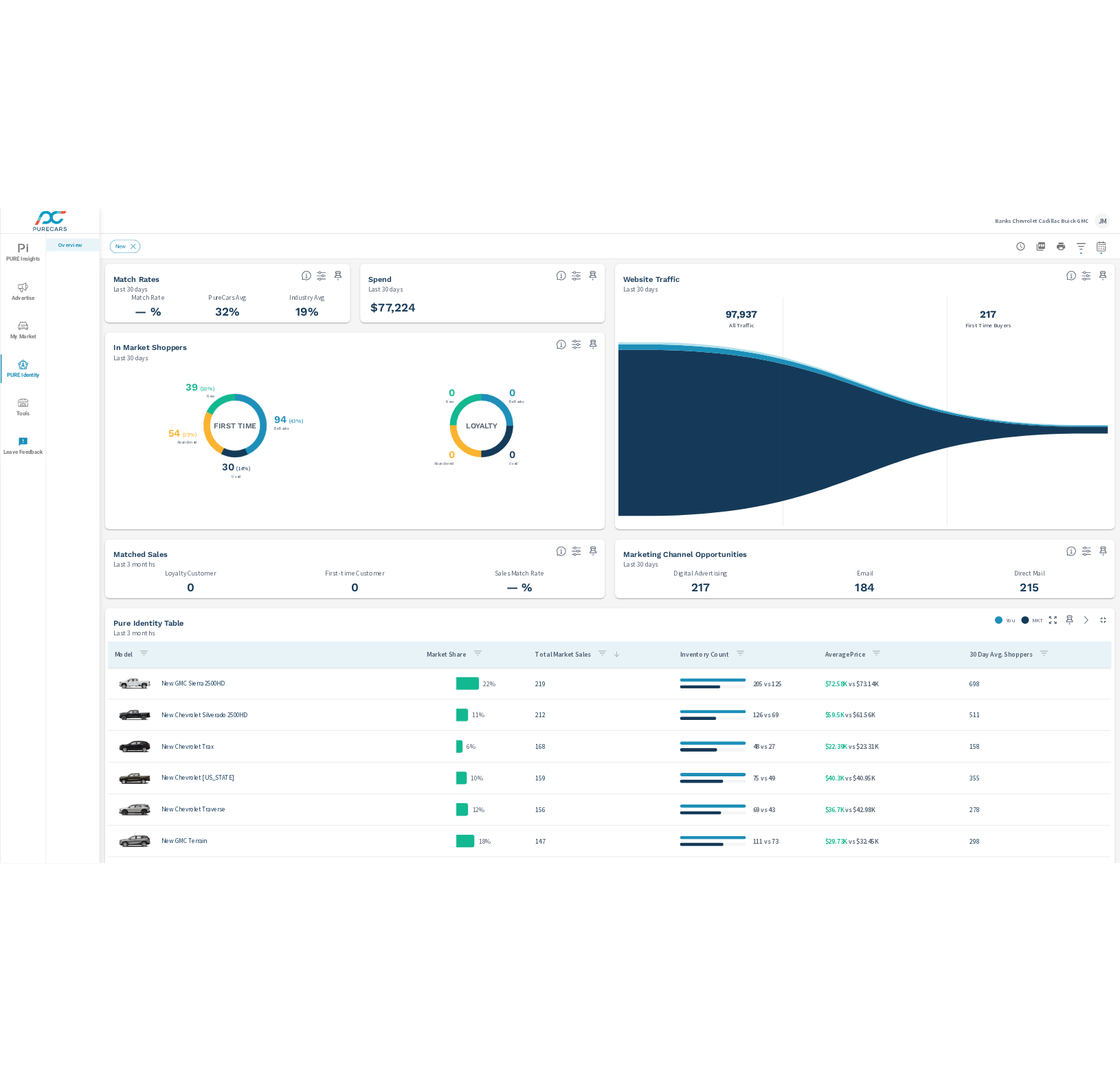
scroll to position [69, 0]
